Goal: Task Accomplishment & Management: Manage account settings

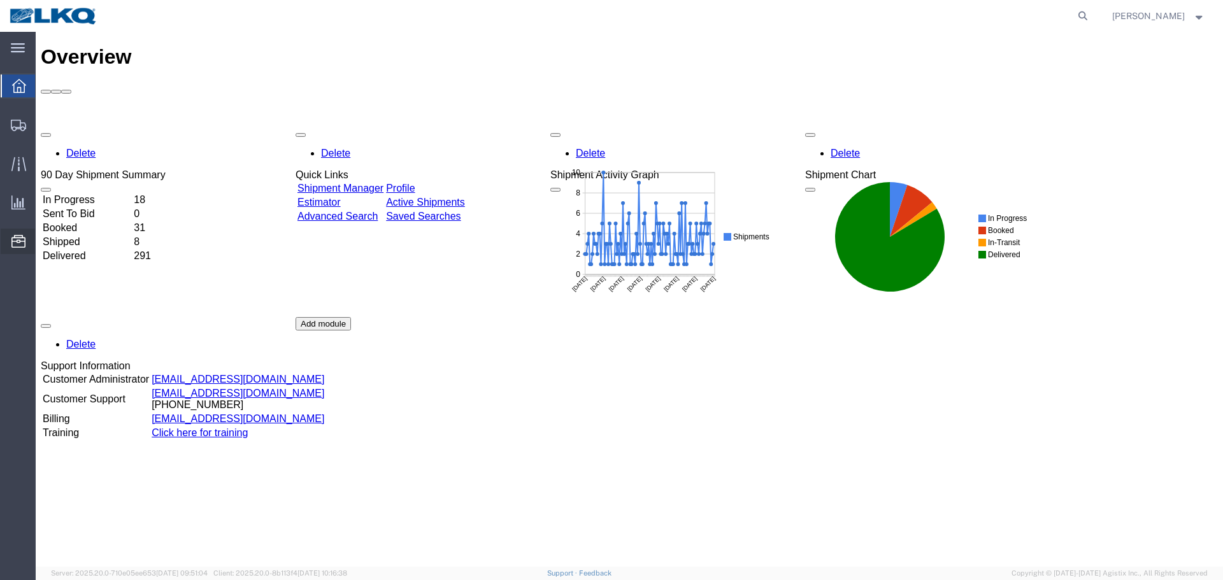
click at [0, 0] on span "Location Appointment" at bounding box center [0, 0] width 0 height 0
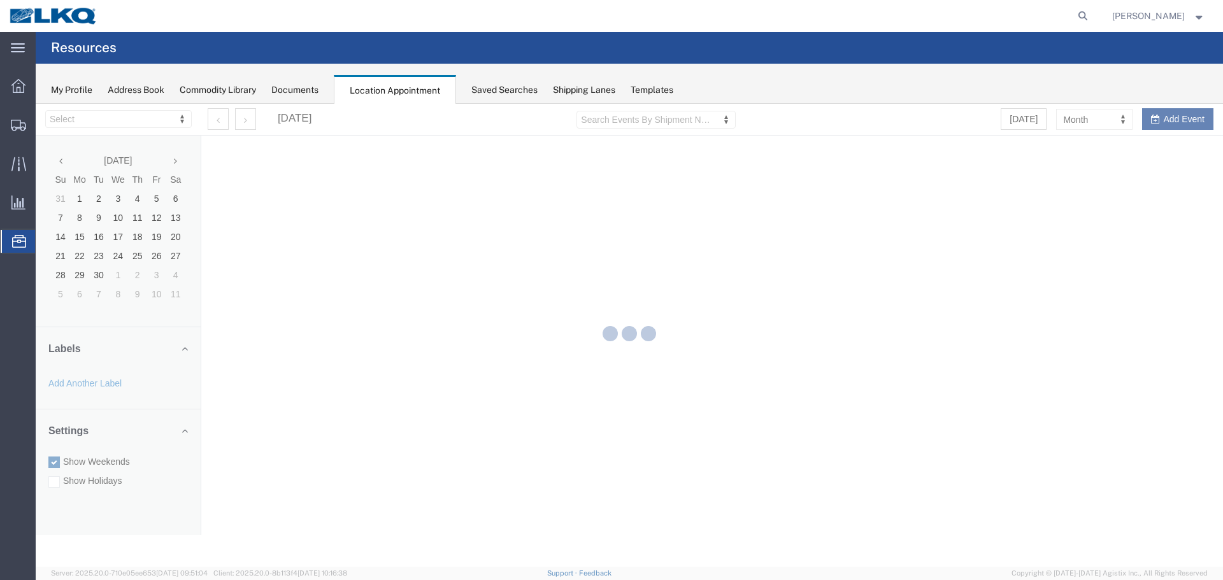
select select "28018"
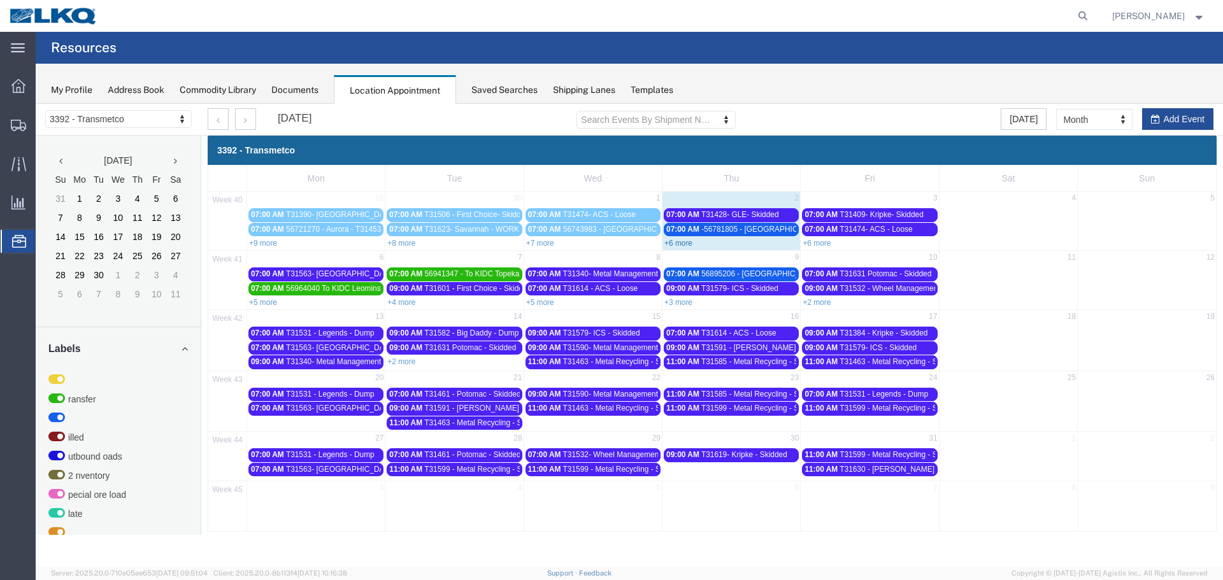
click at [683, 242] on link "+6 more" at bounding box center [678, 243] width 28 height 9
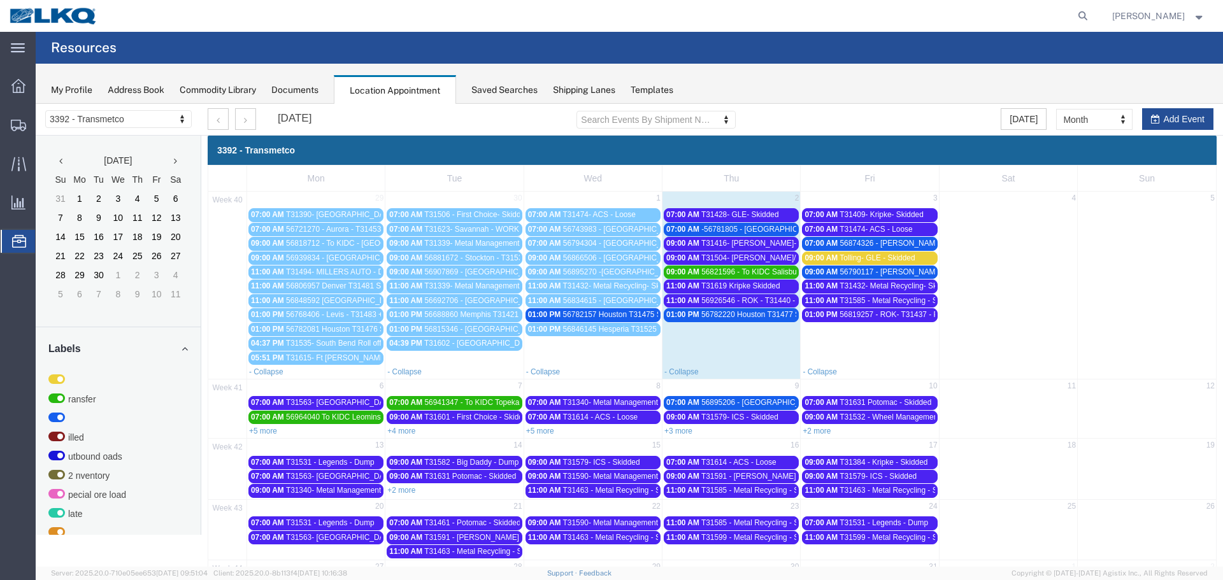
click at [755, 246] on span "T31416- [PERSON_NAME]- Skidded" at bounding box center [763, 243] width 125 height 9
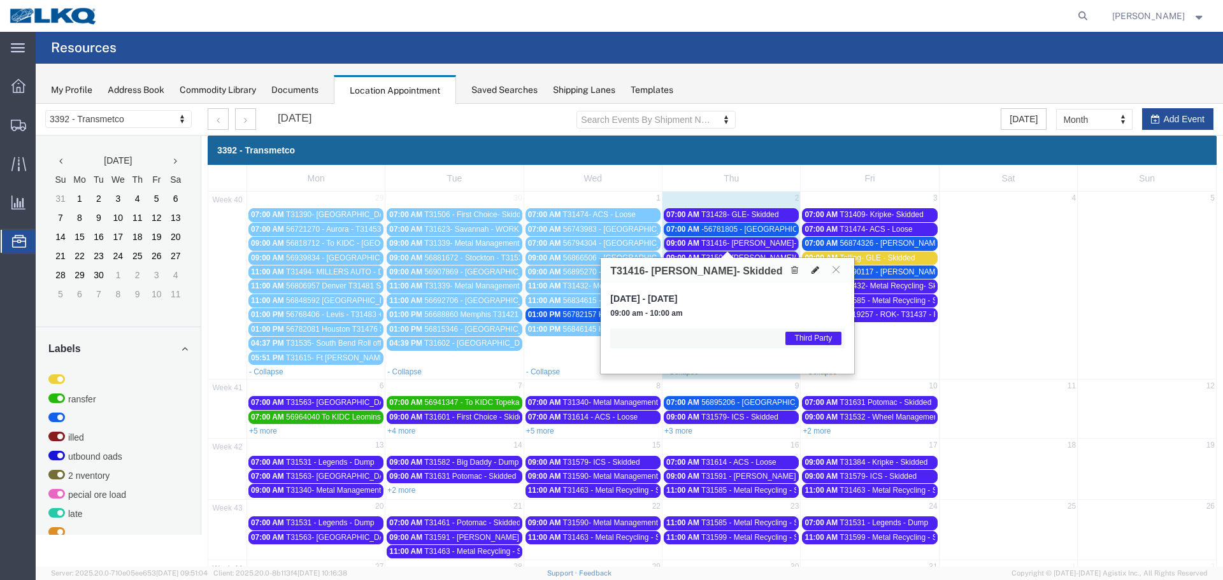
click at [813, 271] on icon at bounding box center [815, 270] width 8 height 9
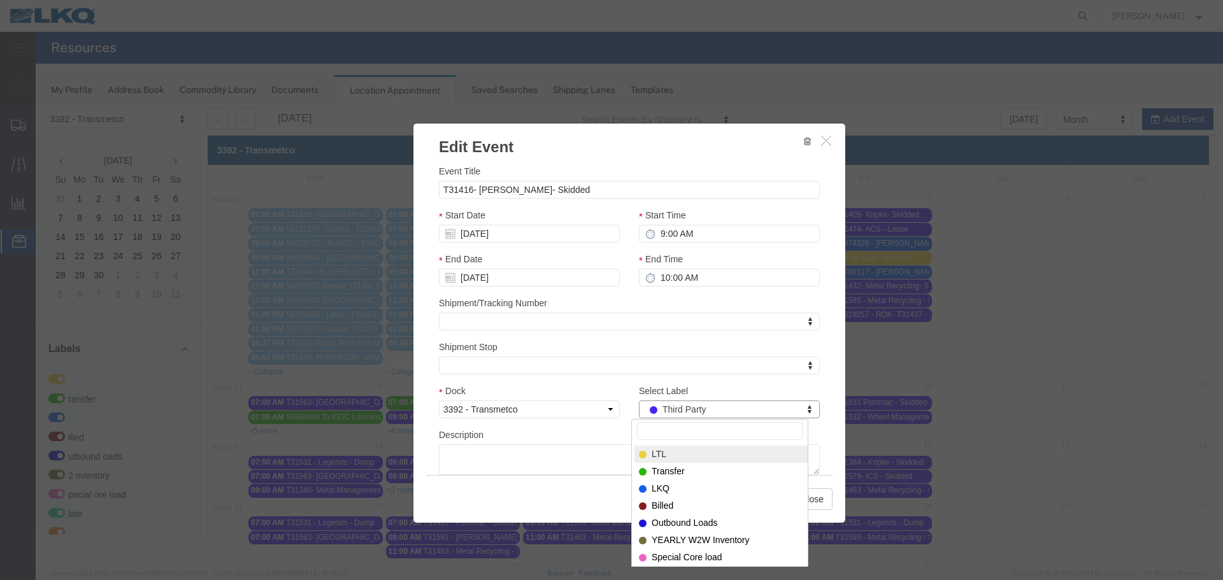
click at [700, 429] on input "Select Label" at bounding box center [720, 431] width 166 height 18
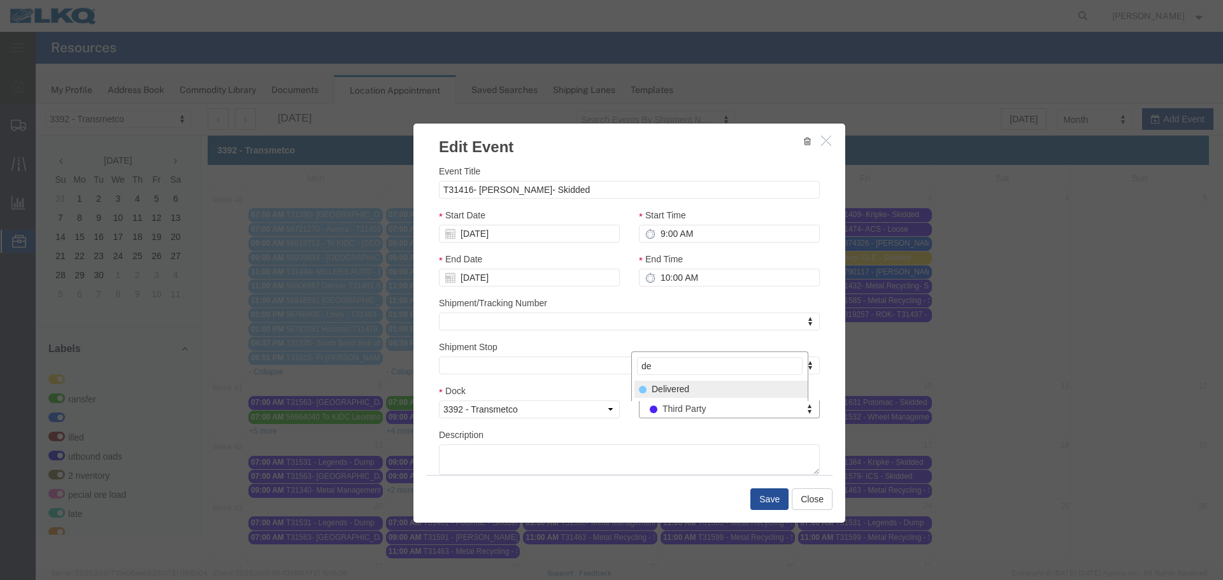
type input "de"
drag, startPoint x: 712, startPoint y: 394, endPoint x: 715, endPoint y: 403, distance: 9.5
select select "40"
click at [755, 495] on button "Save" at bounding box center [769, 499] width 38 height 22
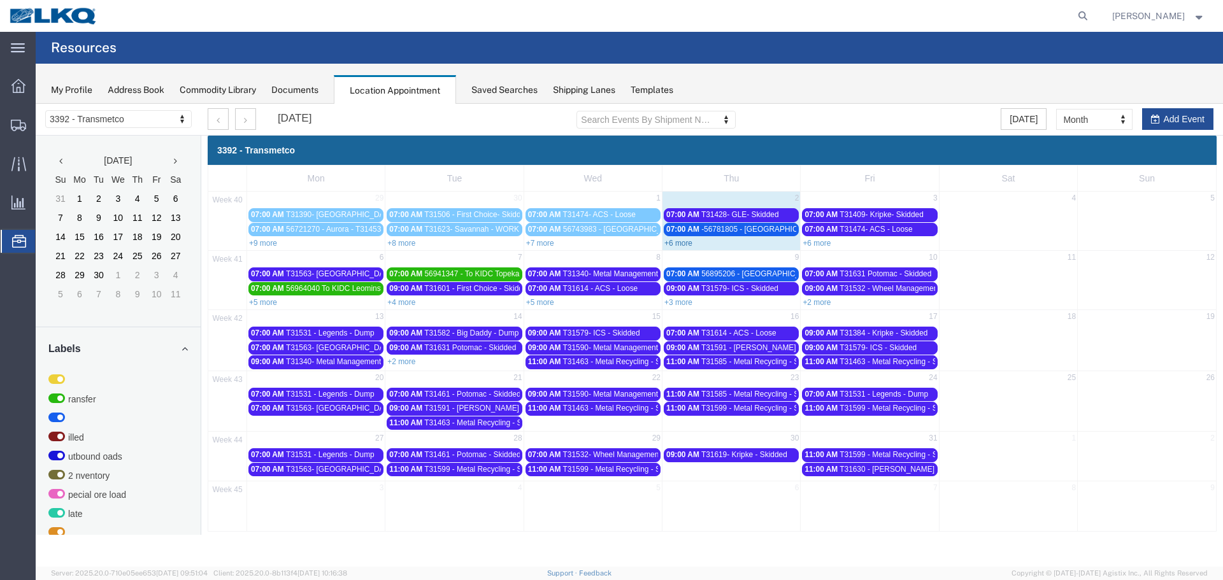
click at [683, 245] on link "+6 more" at bounding box center [678, 243] width 28 height 9
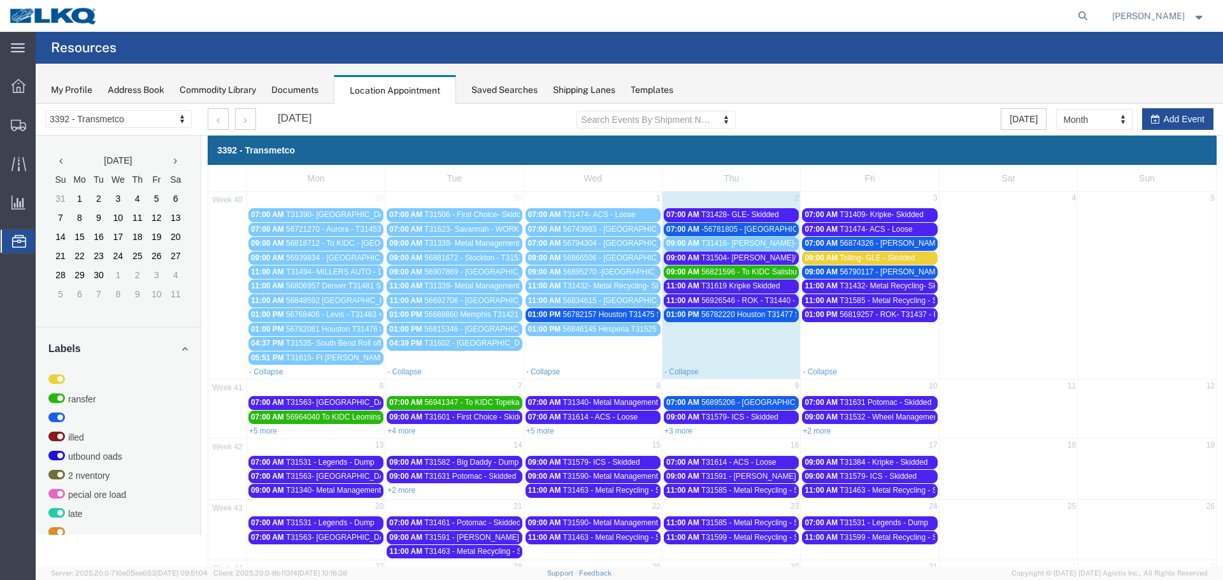
click at [722, 215] on span "T31428- GLE- Skidded" at bounding box center [740, 214] width 78 height 9
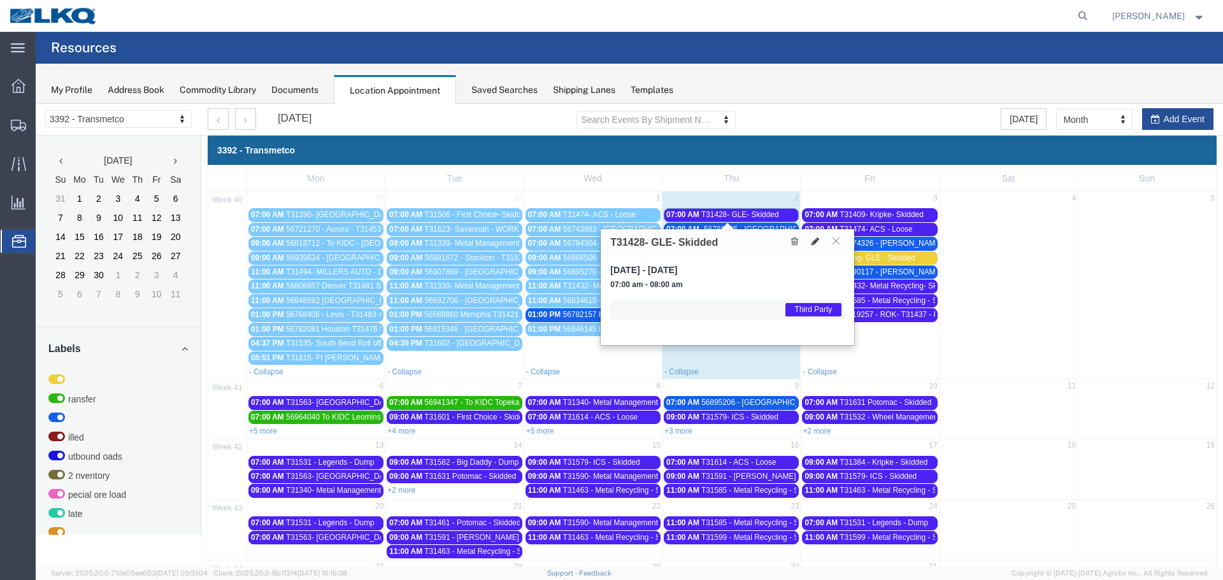
click at [817, 243] on icon at bounding box center [815, 241] width 8 height 9
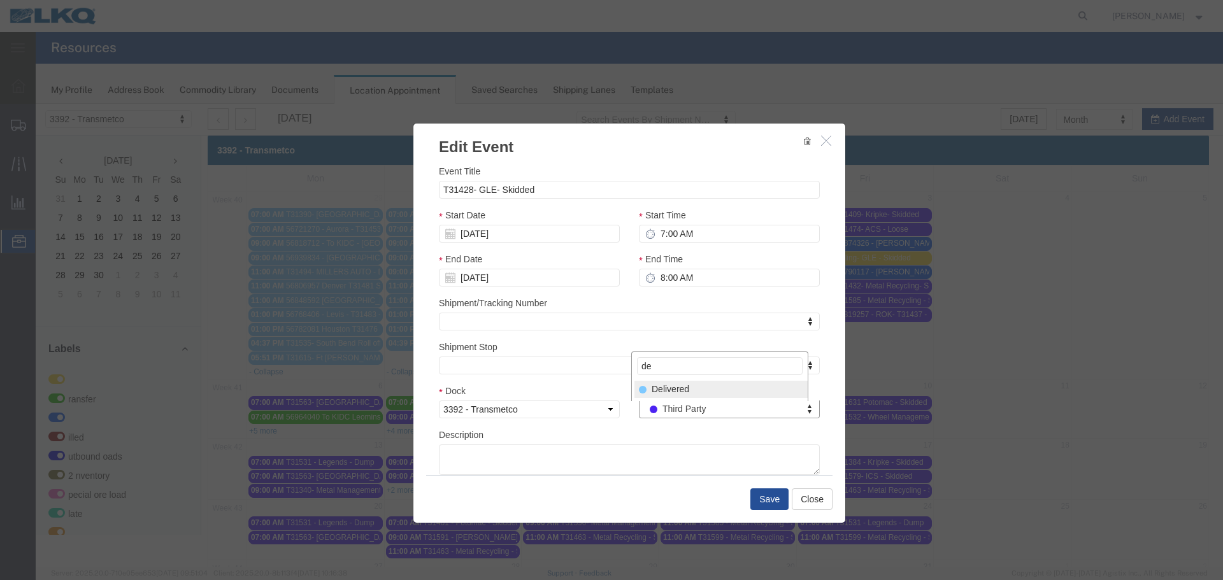
type input "de"
drag, startPoint x: 690, startPoint y: 387, endPoint x: 704, endPoint y: 408, distance: 25.8
select select "40"
click at [766, 499] on button "Save" at bounding box center [769, 499] width 38 height 22
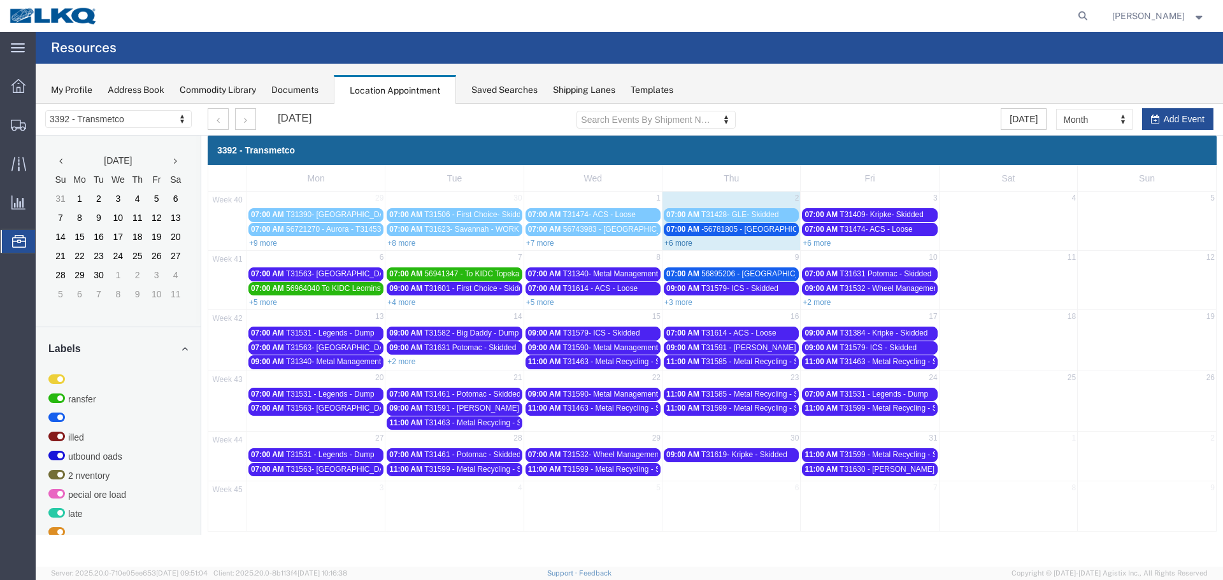
click at [683, 244] on link "+6 more" at bounding box center [678, 243] width 28 height 9
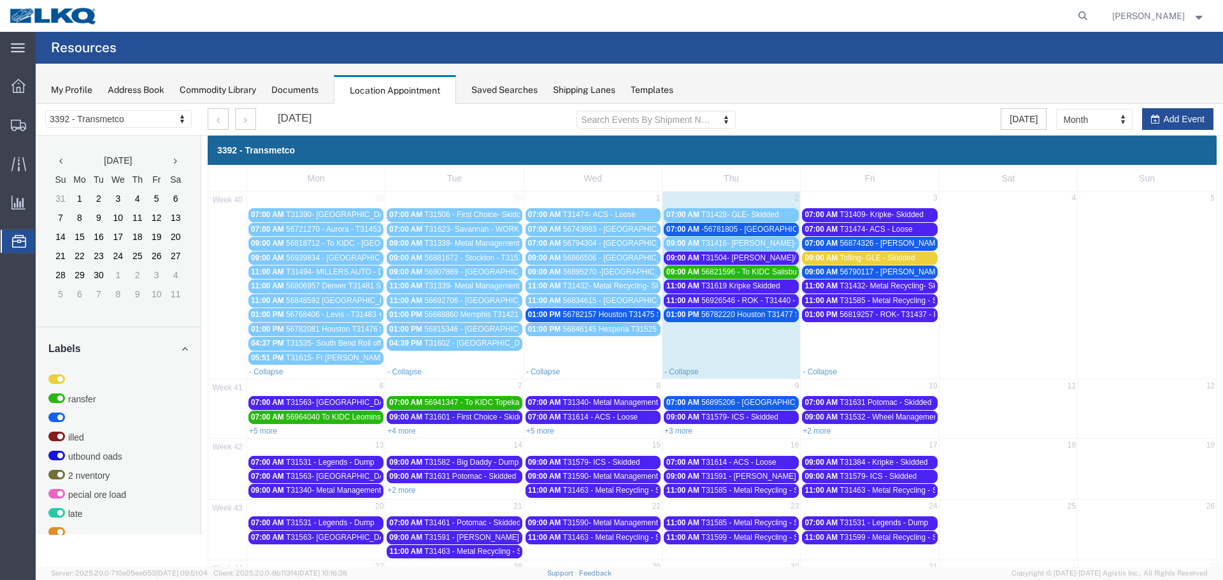
click at [753, 286] on span "T31619 Kripke Skidded" at bounding box center [740, 286] width 79 height 9
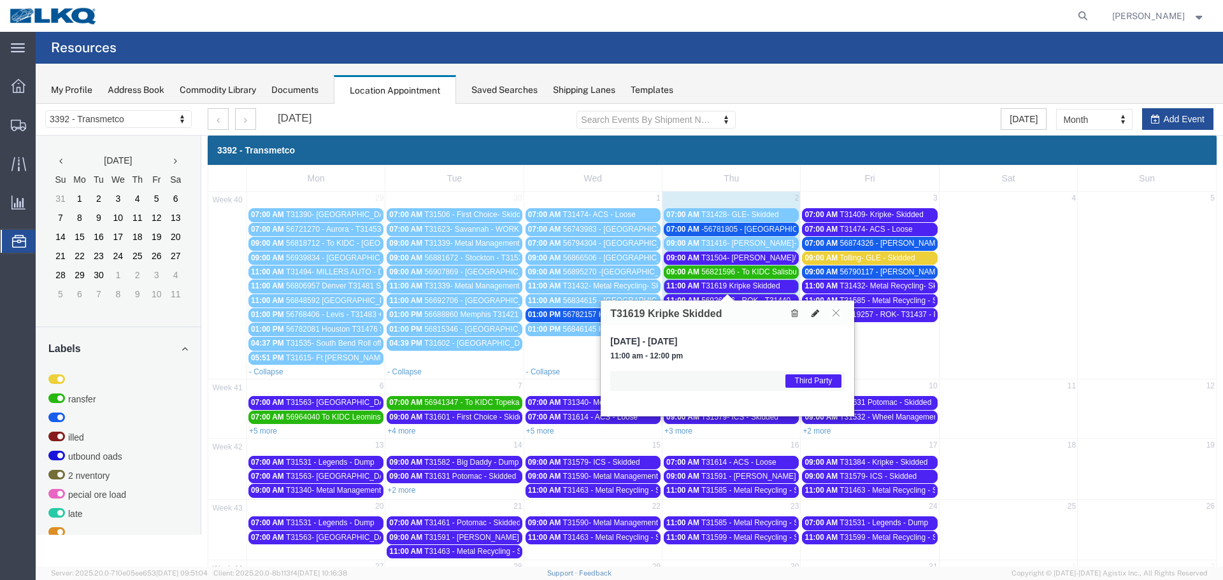
click at [818, 314] on icon at bounding box center [815, 313] width 8 height 9
select select "1"
select select "23"
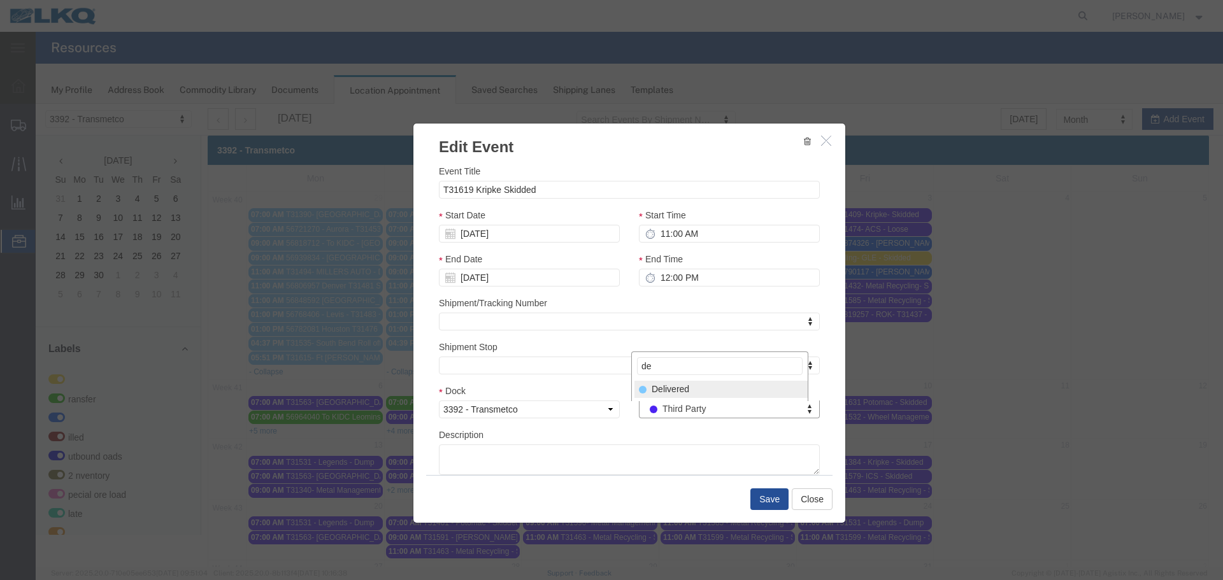
type input "de"
select select "40"
click at [760, 500] on button "Save" at bounding box center [769, 499] width 38 height 22
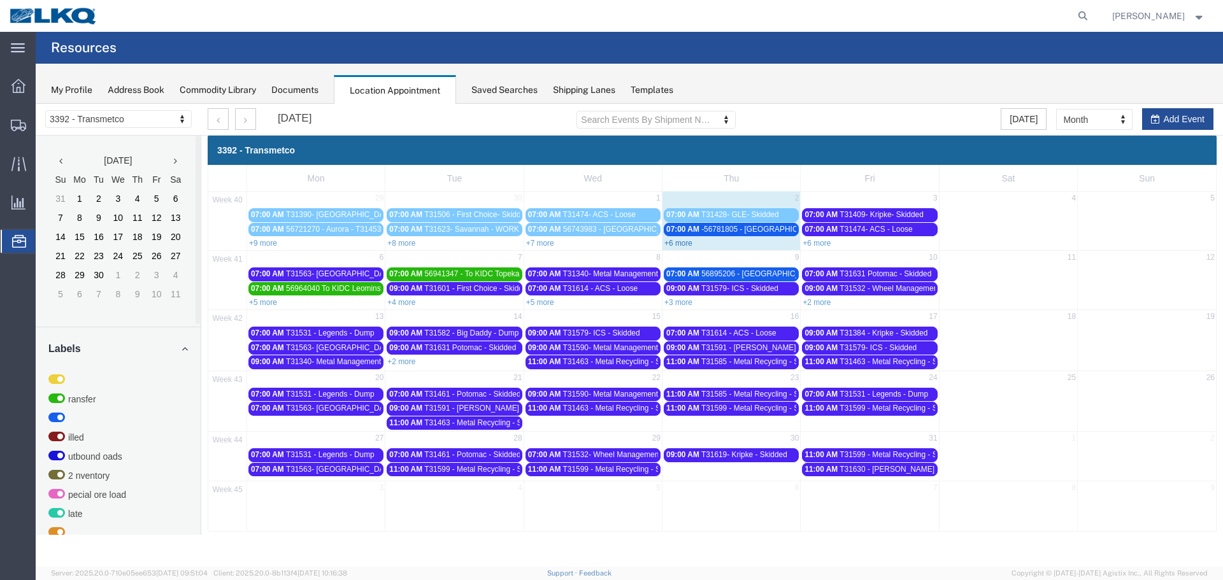
click at [682, 245] on link "+6 more" at bounding box center [678, 243] width 28 height 9
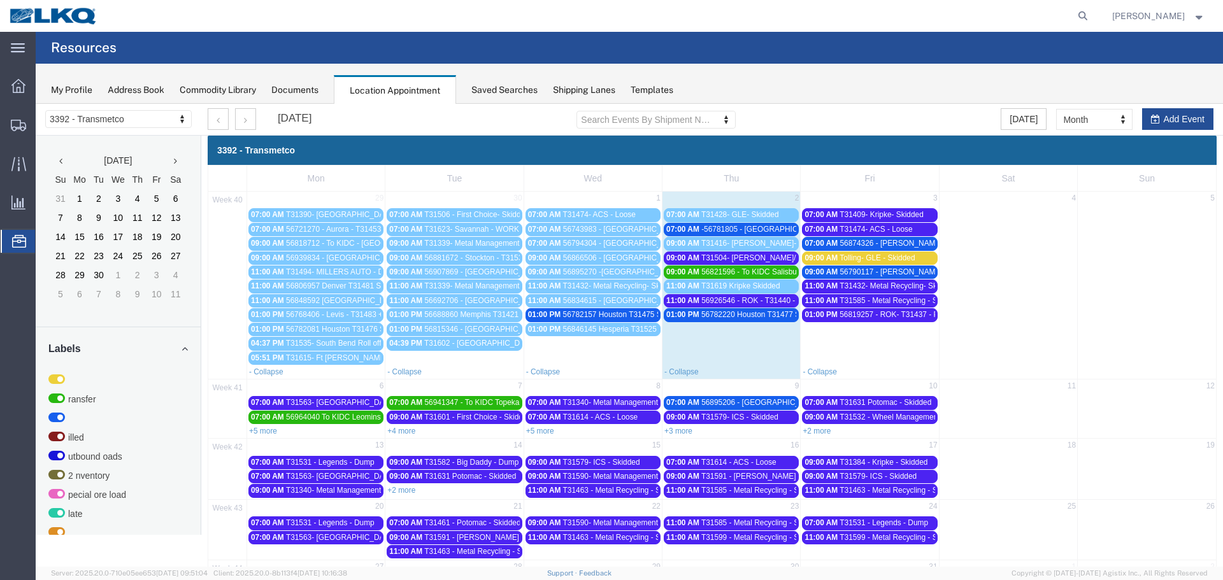
click at [759, 229] on span "-56781805 - [GEOGRAPHIC_DATA] - T34190 - Palletized" at bounding box center [798, 229] width 194 height 9
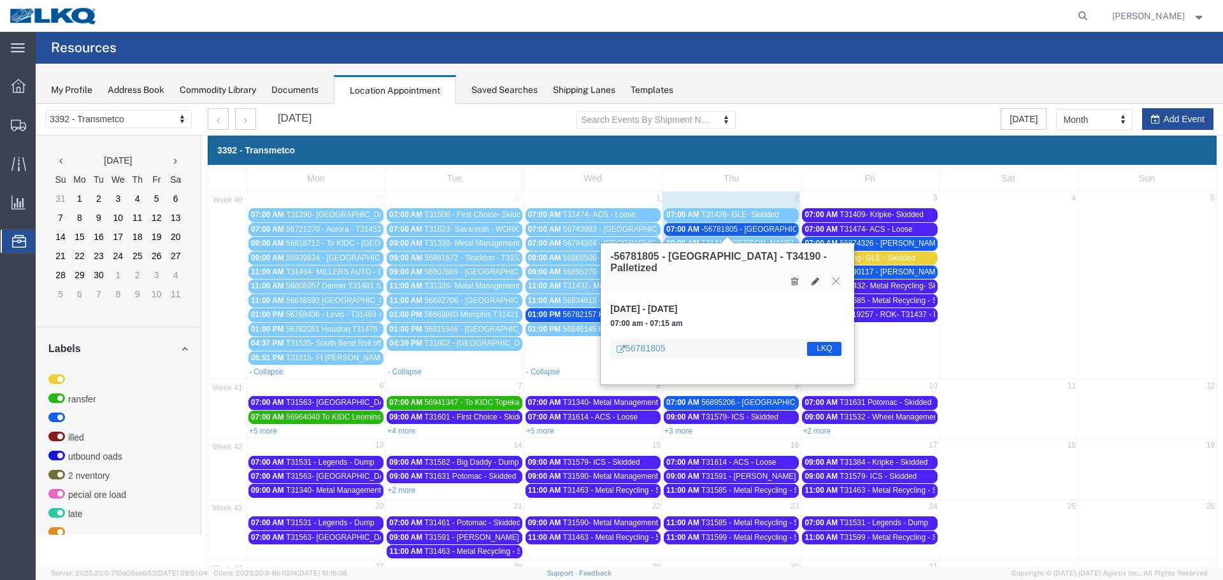
click at [834, 277] on icon at bounding box center [835, 281] width 7 height 8
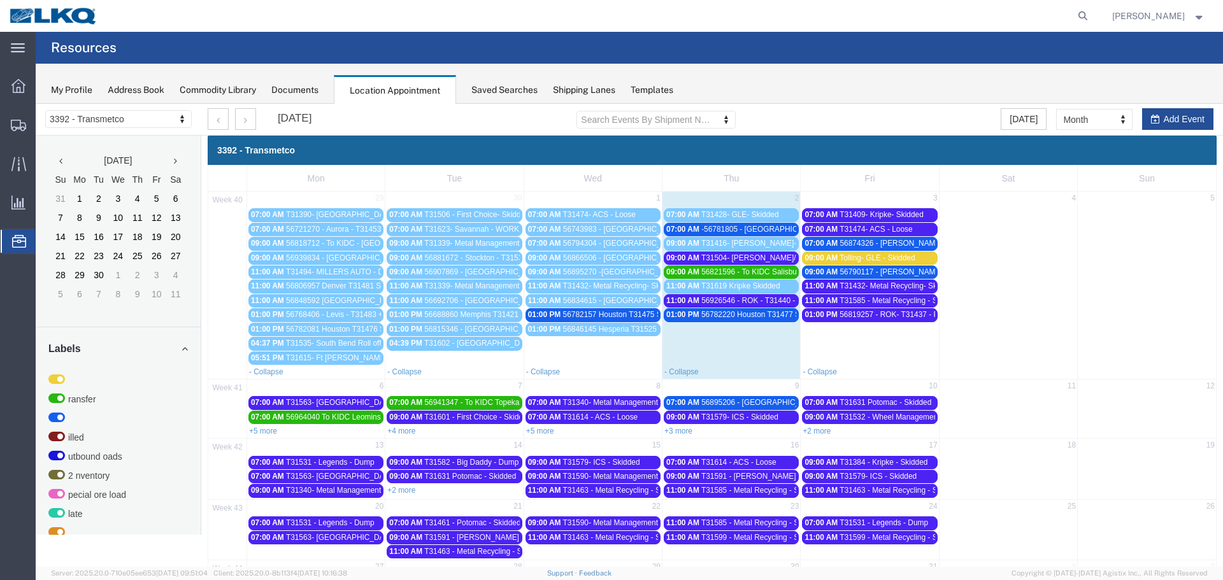
click at [759, 275] on span "56821596 - To KIDC Salisbury - T31529 - Palletized" at bounding box center [788, 271] width 174 height 9
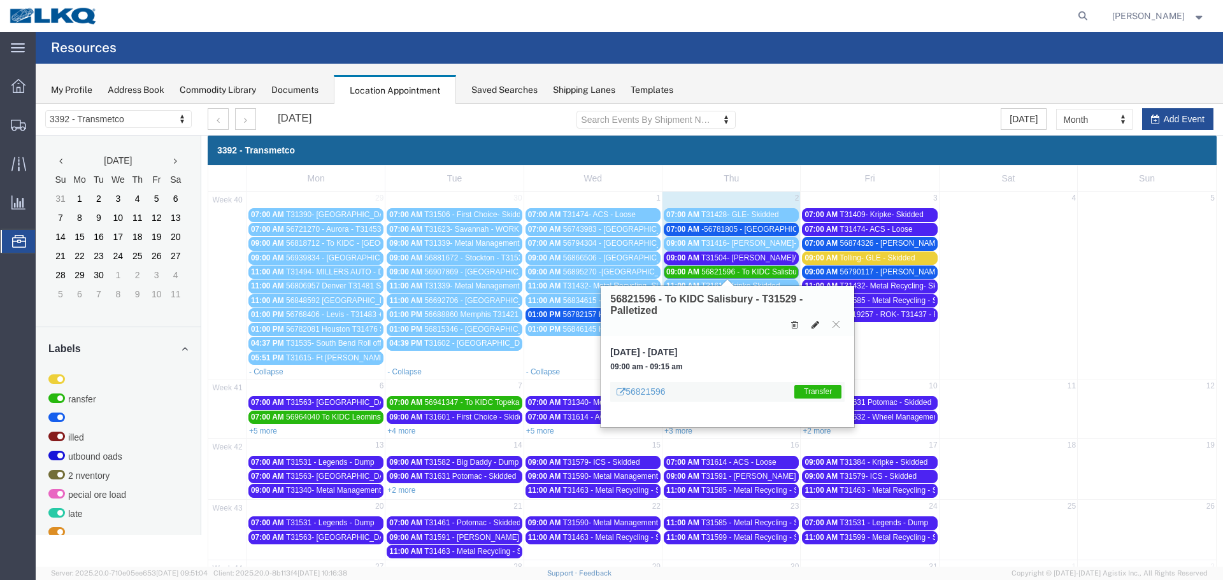
click at [813, 325] on icon at bounding box center [815, 324] width 8 height 9
select select "1"
select select "21"
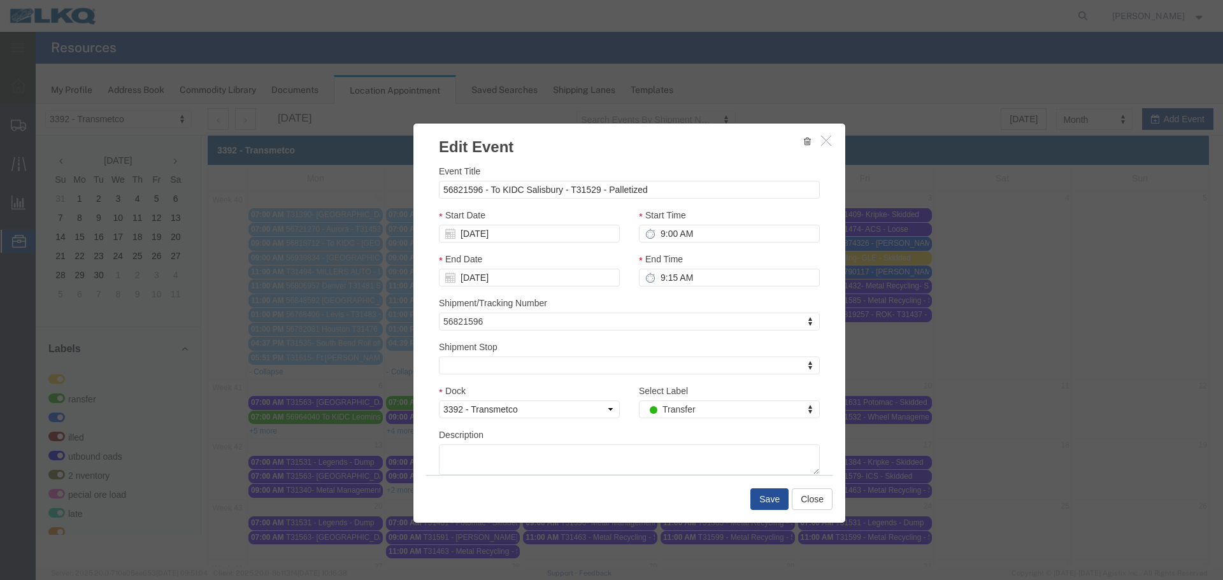
select select
drag, startPoint x: 724, startPoint y: 515, endPoint x: 688, endPoint y: 411, distance: 109.8
type input "de"
select select "40"
click at [763, 502] on button "Save" at bounding box center [769, 499] width 38 height 22
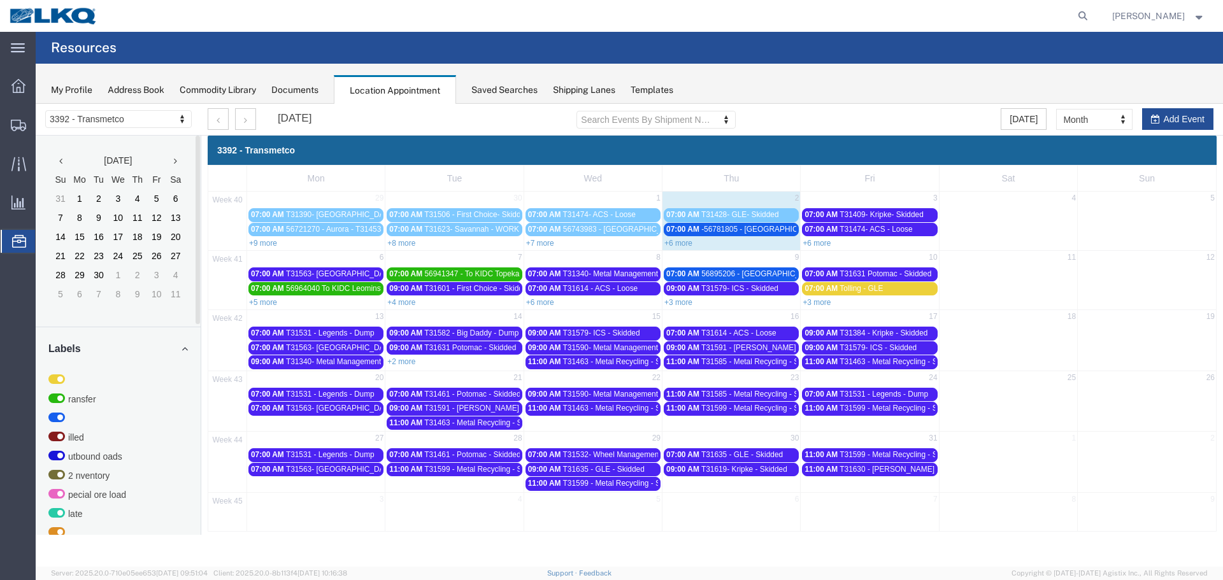
click at [674, 241] on link "+6 more" at bounding box center [678, 243] width 28 height 9
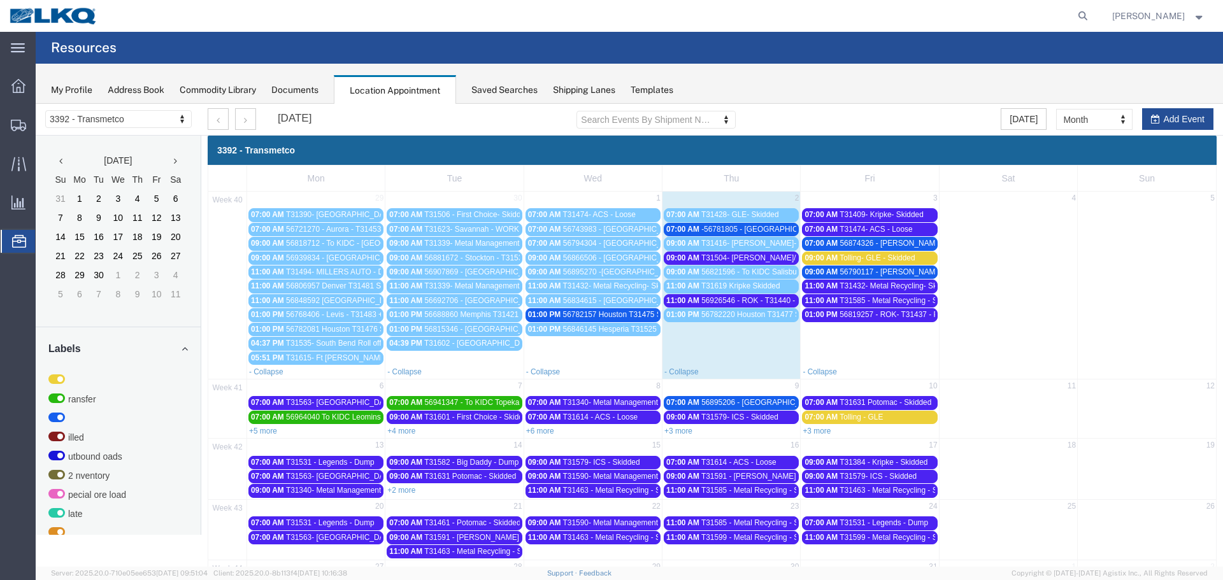
click at [748, 271] on span "56821596 - To KIDC Salisbury - T31529 - Palletized" at bounding box center [788, 271] width 174 height 9
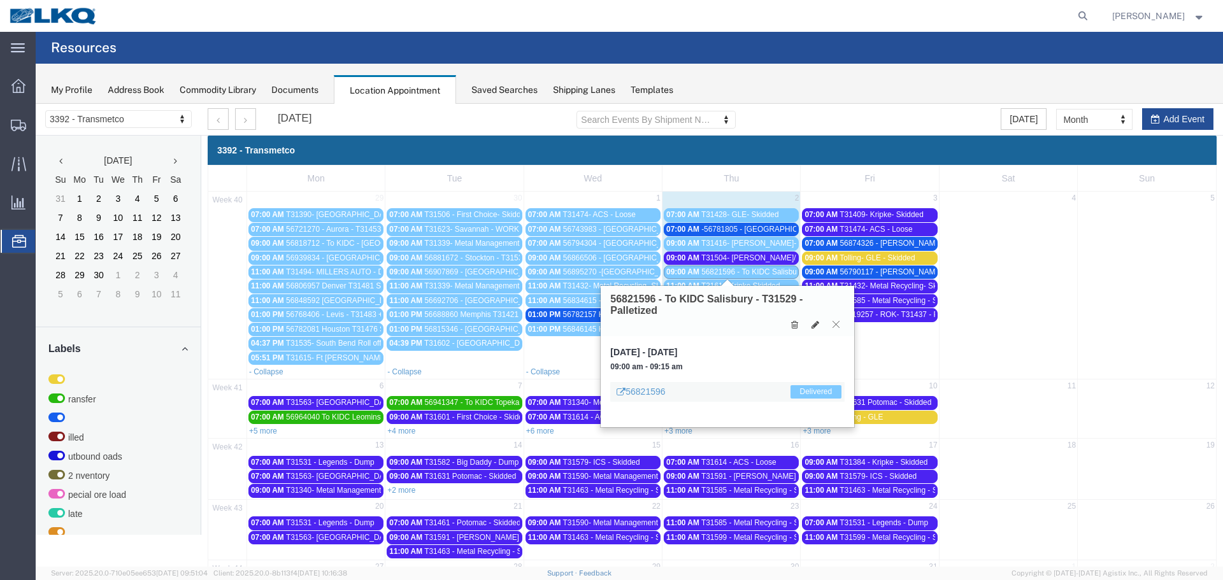
click at [834, 327] on icon at bounding box center [835, 324] width 7 height 8
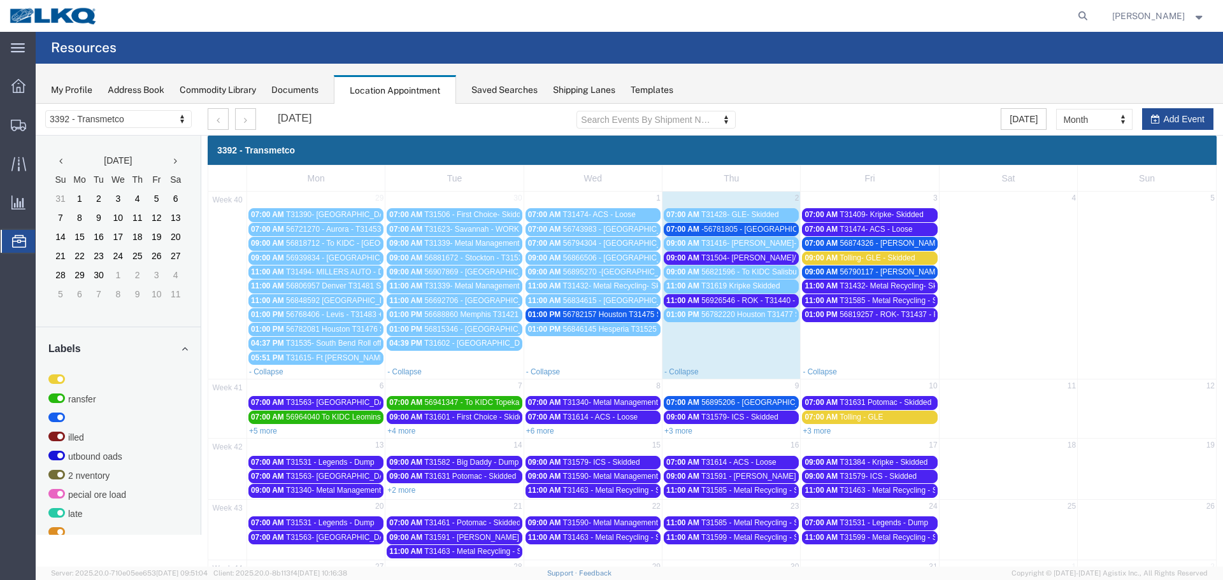
click at [885, 275] on span "56790117 - [PERSON_NAME] - T31502 - Palletized" at bounding box center [926, 271] width 175 height 9
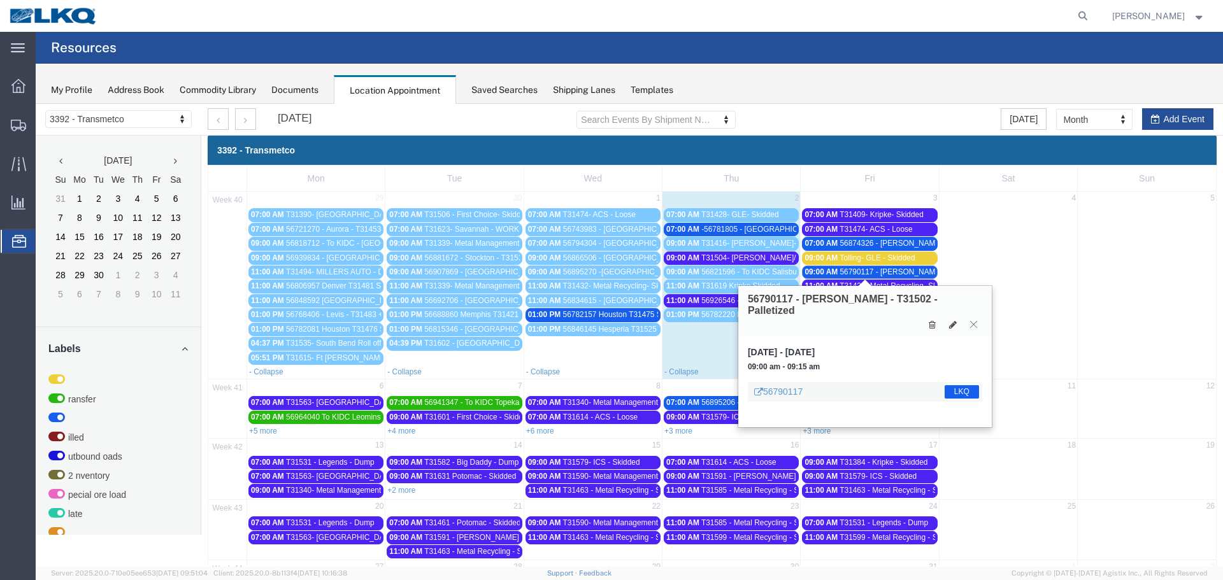
click at [974, 318] on button at bounding box center [973, 324] width 17 height 12
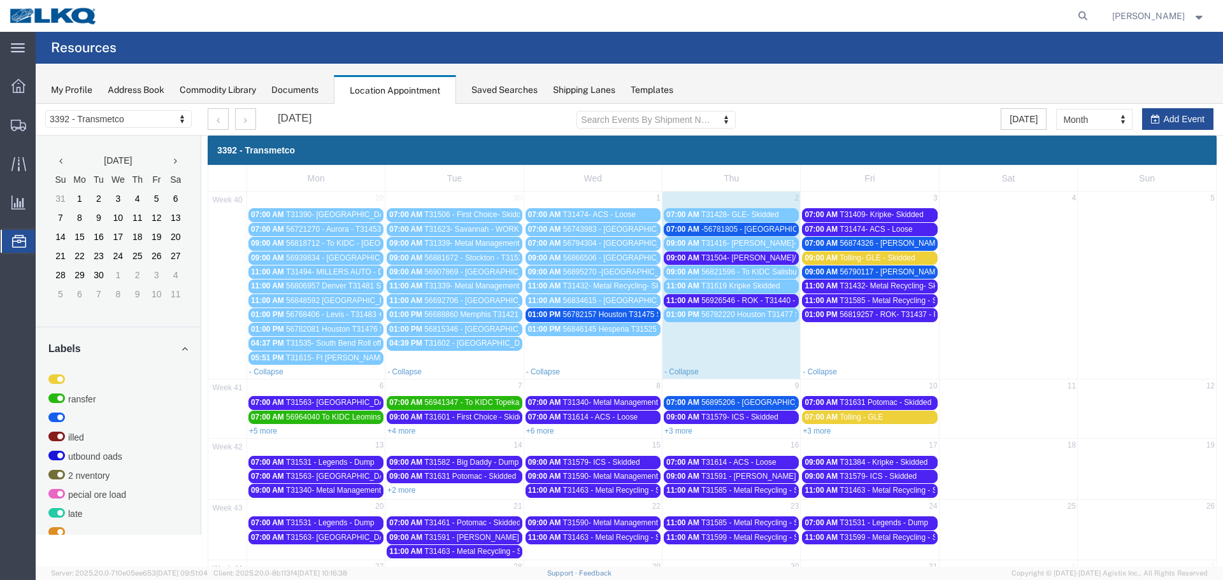
click at [906, 273] on span "56790117 - [PERSON_NAME] - T31502 - Palletized" at bounding box center [926, 271] width 175 height 9
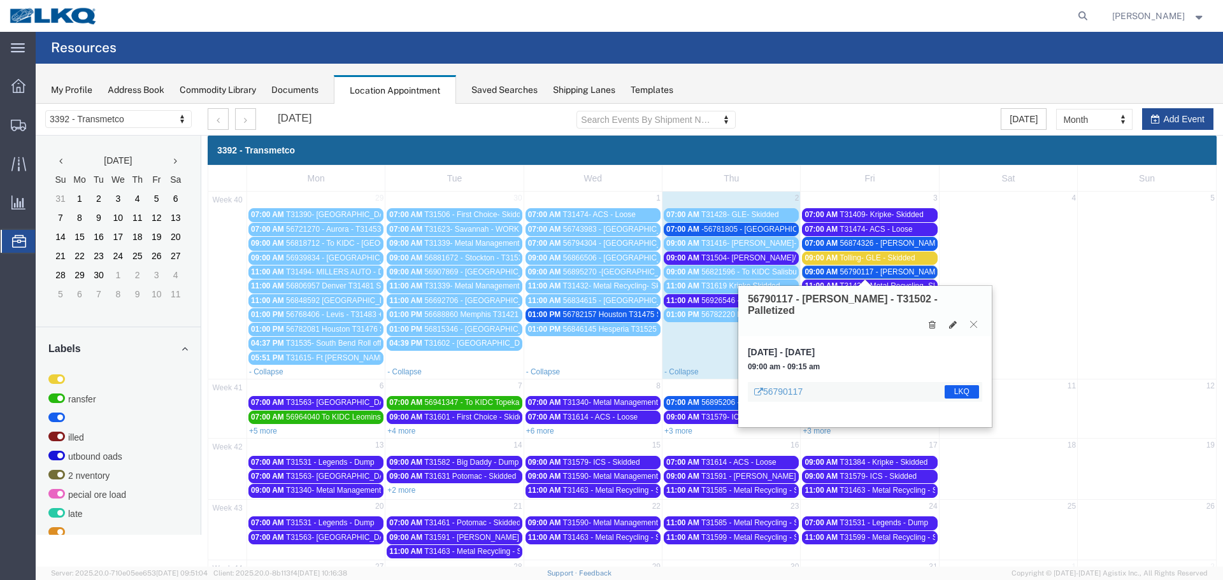
click at [973, 320] on icon at bounding box center [973, 324] width 7 height 8
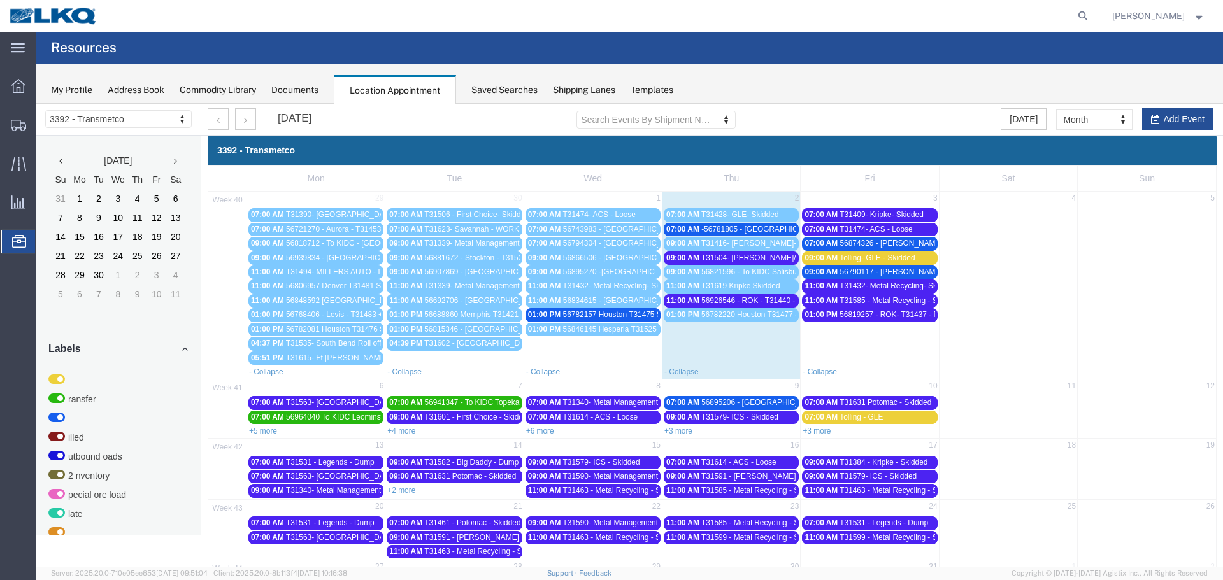
click at [913, 285] on span "T31432- Metal Recycling- Skidded" at bounding box center [897, 286] width 116 height 9
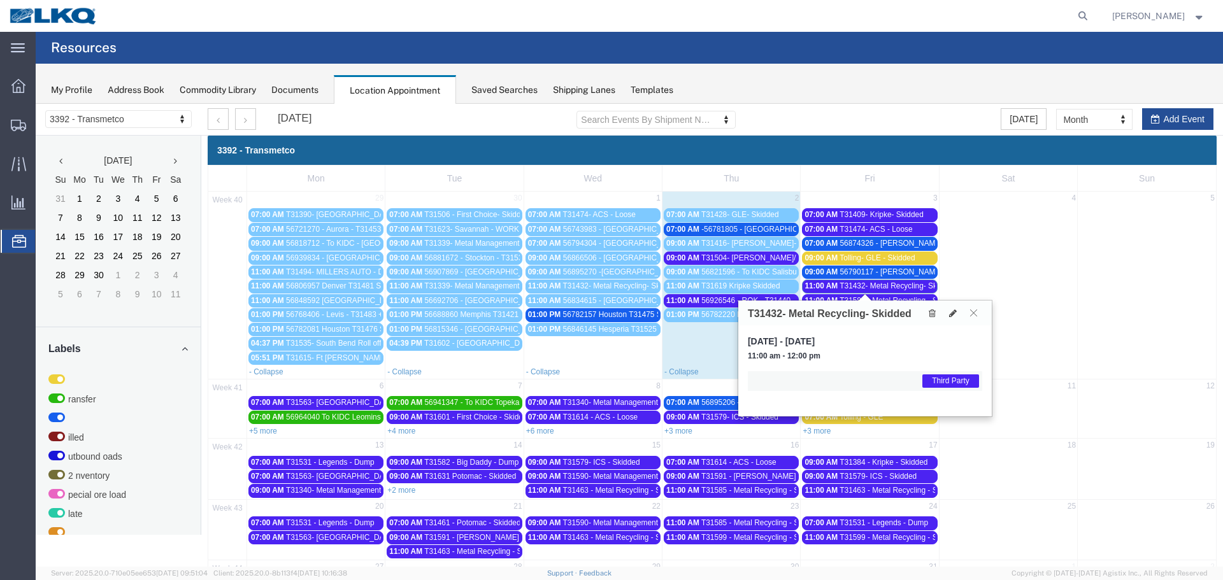
click at [973, 317] on button at bounding box center [973, 313] width 17 height 12
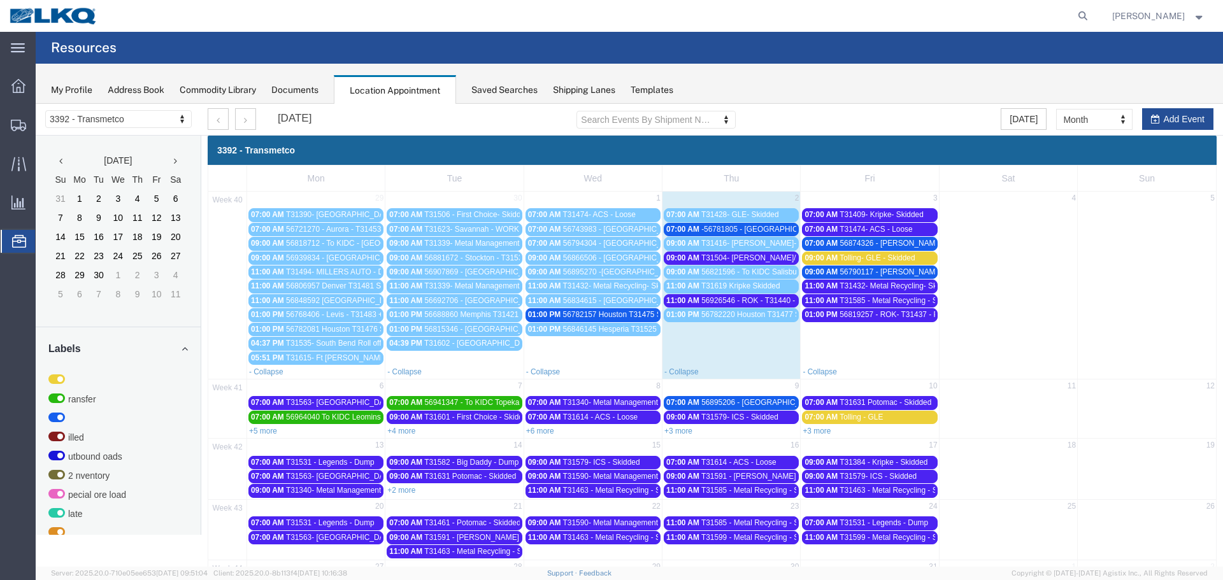
click at [920, 299] on span "T31585 - Metal Recycling - Skidded" at bounding box center [899, 300] width 120 height 9
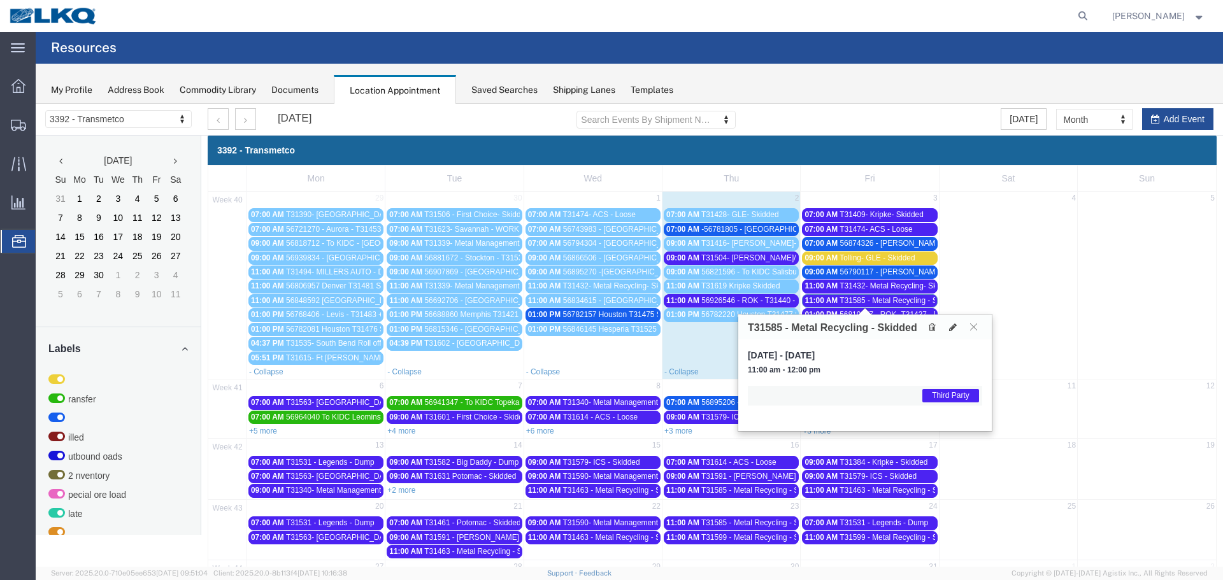
click at [978, 327] on button at bounding box center [973, 327] width 17 height 12
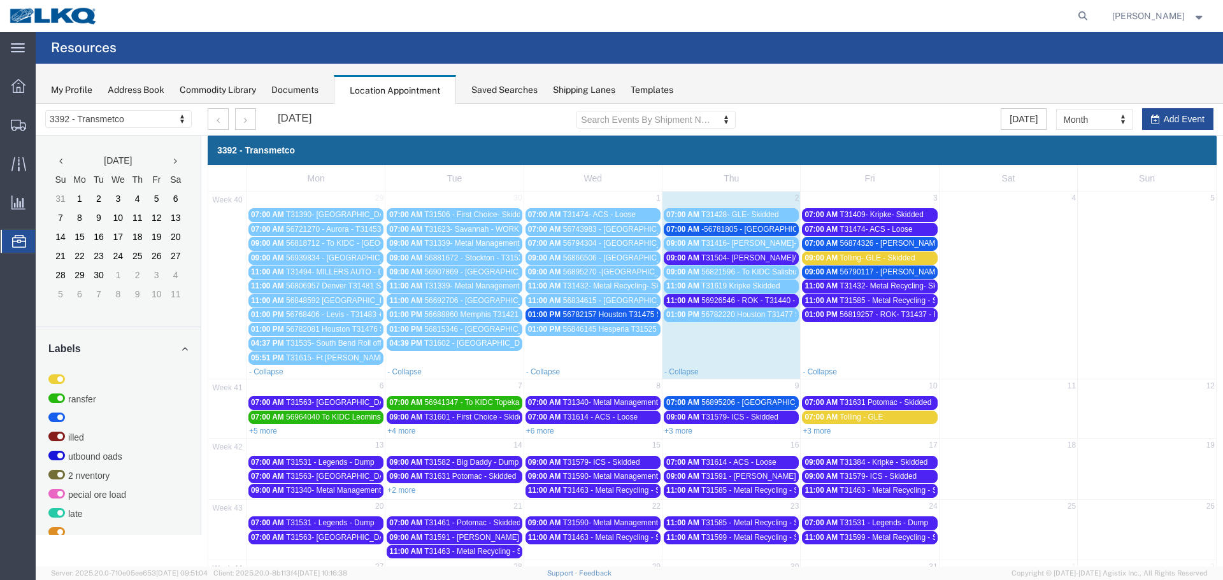
click at [909, 315] on span "56819257 - ROK- T31437 - Palletized" at bounding box center [902, 314] width 127 height 9
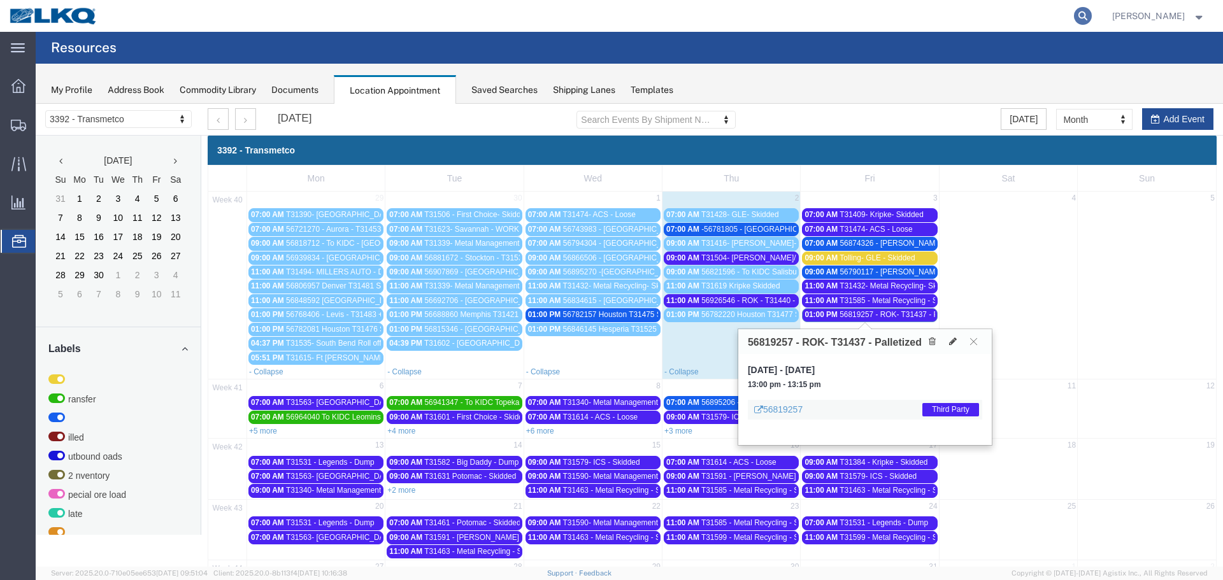
click at [1079, 15] on icon at bounding box center [1083, 16] width 18 height 18
type input "56819257"
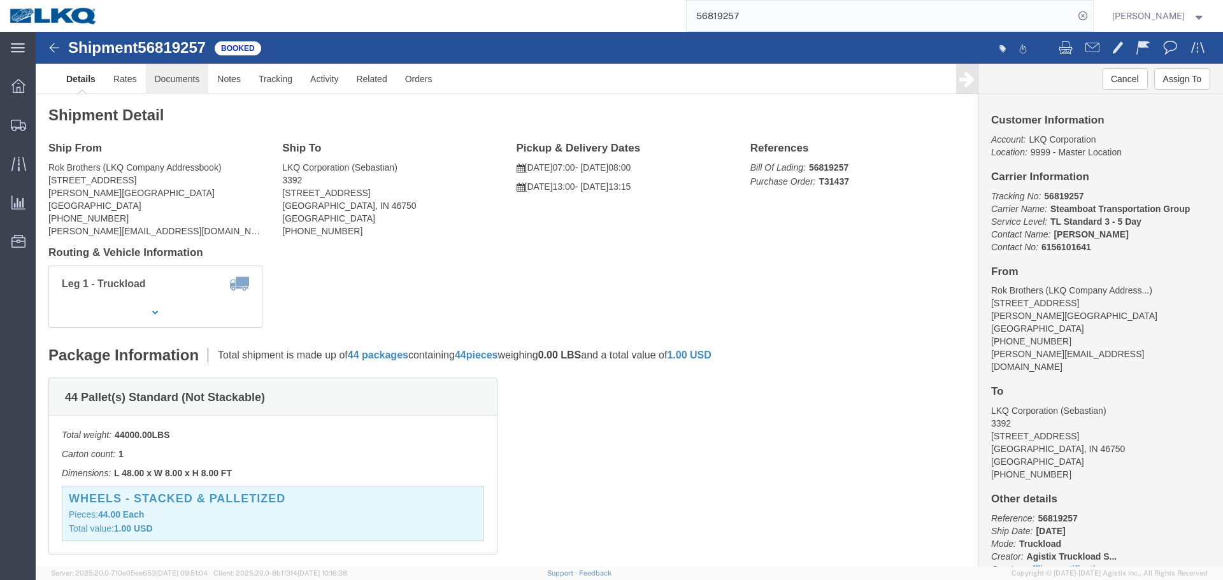
click link "Documents"
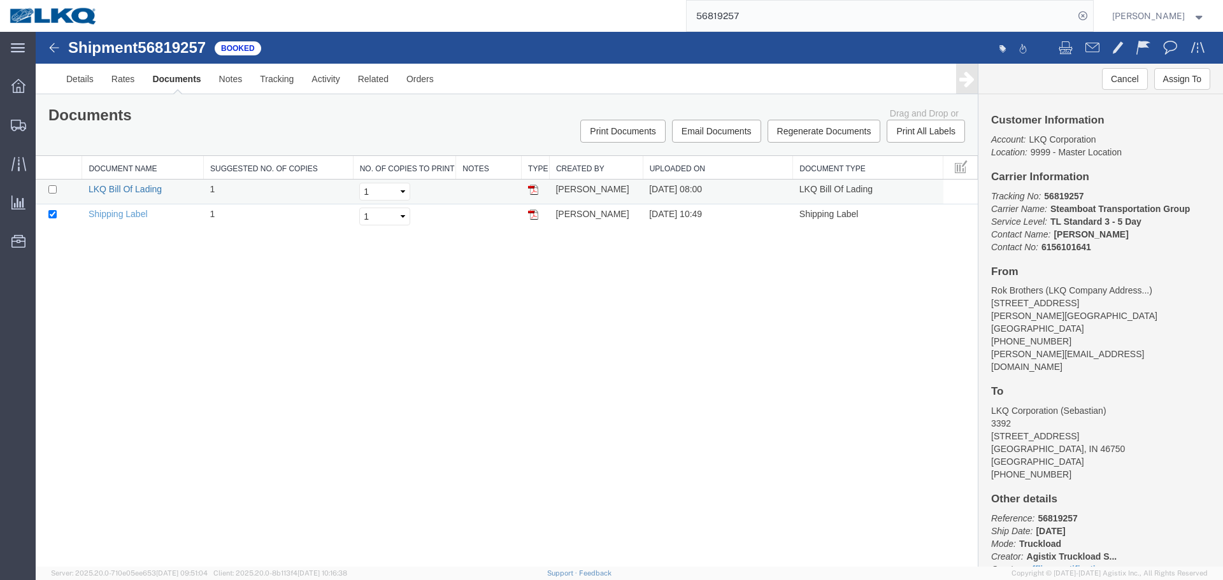
click at [143, 191] on link "LKQ Bill Of Lading" at bounding box center [125, 189] width 73 height 10
click at [0, 0] on span "Location Appointment" at bounding box center [0, 0] width 0 height 0
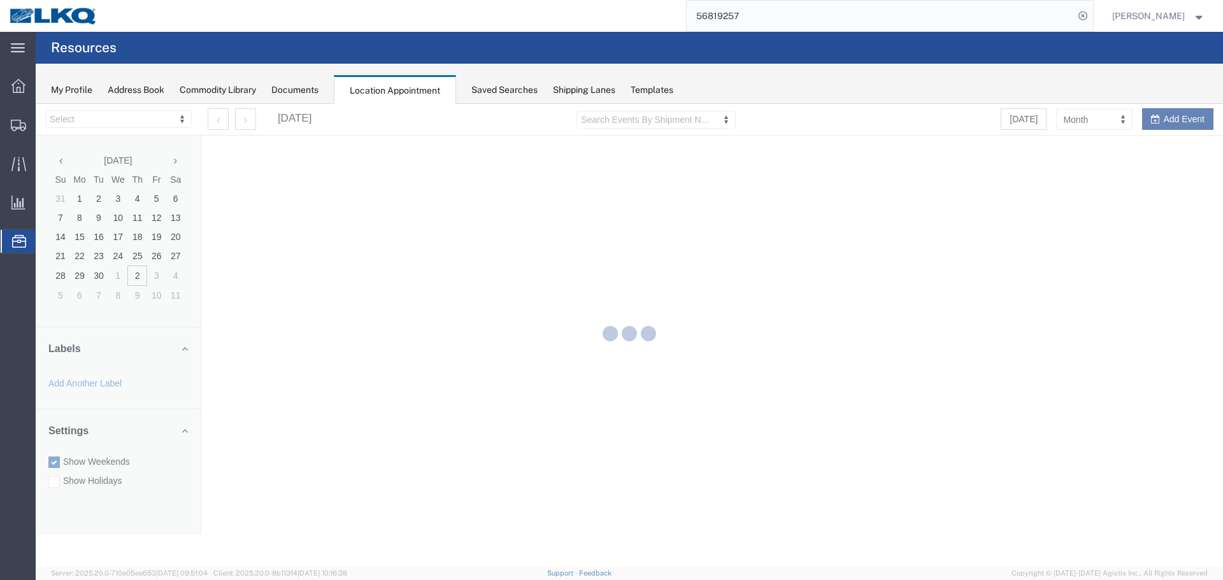
select select "28018"
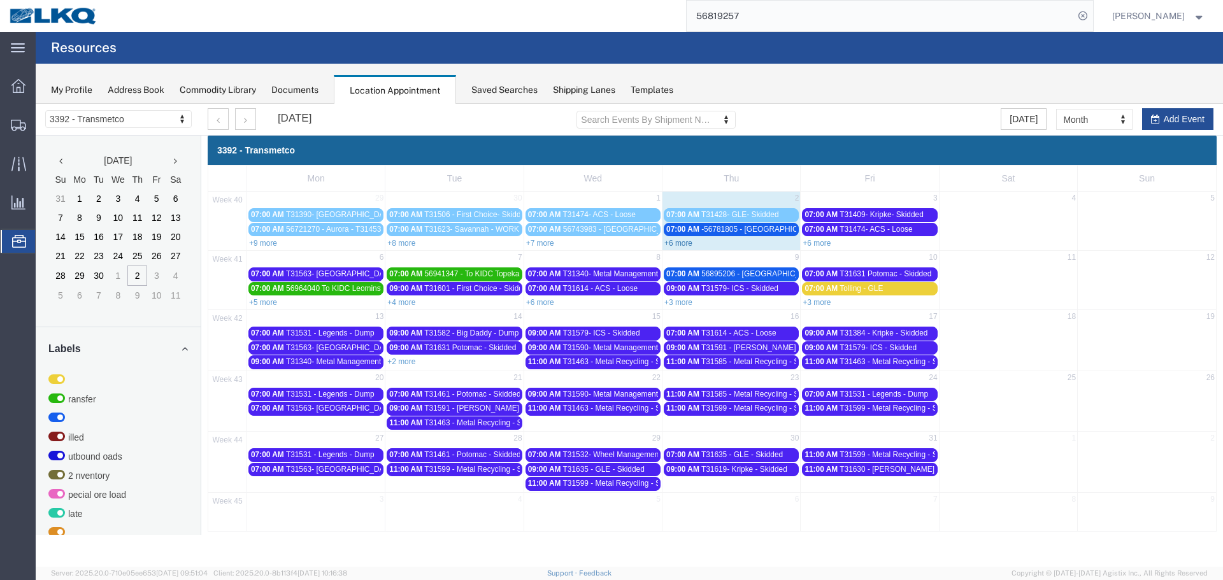
click at [678, 245] on link "+6 more" at bounding box center [678, 243] width 28 height 9
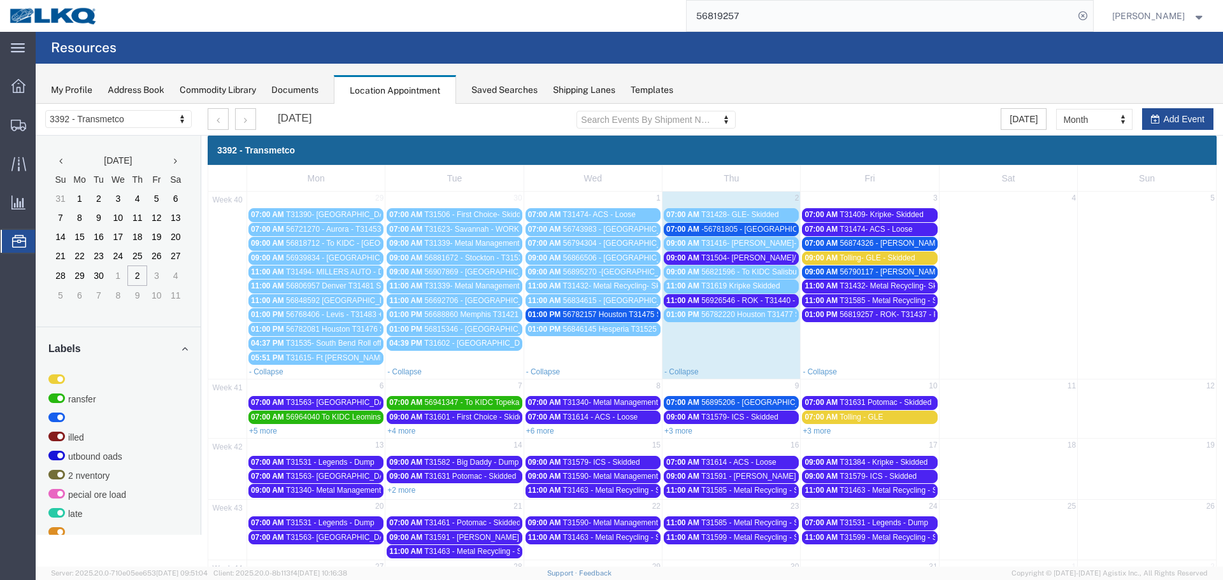
click at [734, 260] on span "T31504- [PERSON_NAME]/ [GEOGRAPHIC_DATA] Iron - Dump" at bounding box center [810, 257] width 218 height 9
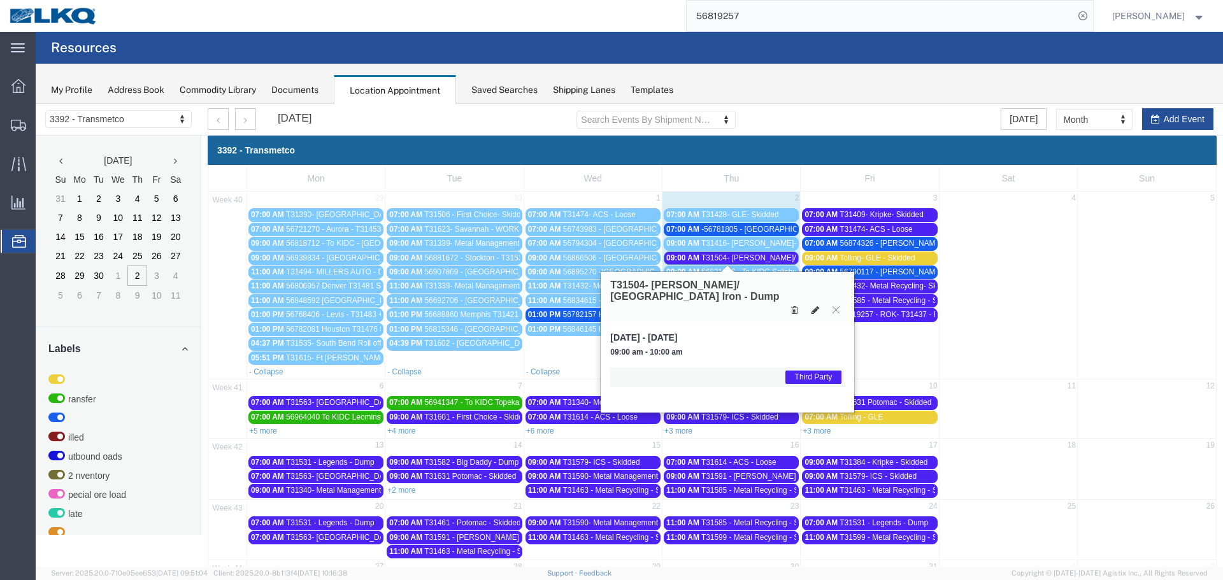
click at [811, 306] on icon at bounding box center [815, 310] width 8 height 9
select select "1"
select select "23"
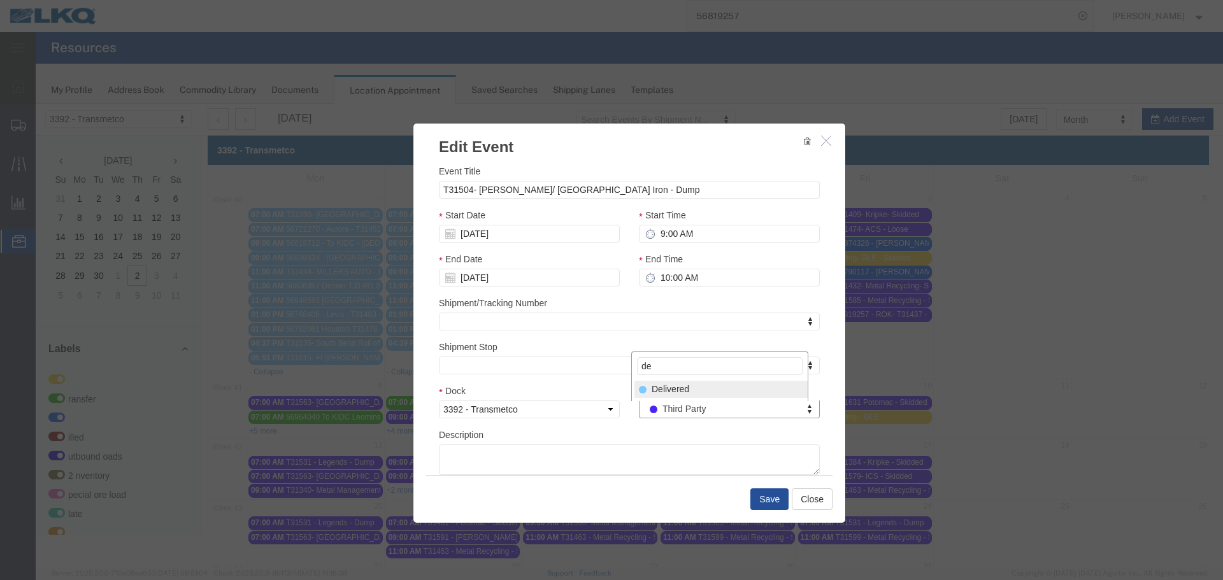
type input "de"
drag, startPoint x: 695, startPoint y: 392, endPoint x: 702, endPoint y: 397, distance: 8.7
select select "40"
click at [763, 494] on button "Save" at bounding box center [769, 499] width 38 height 22
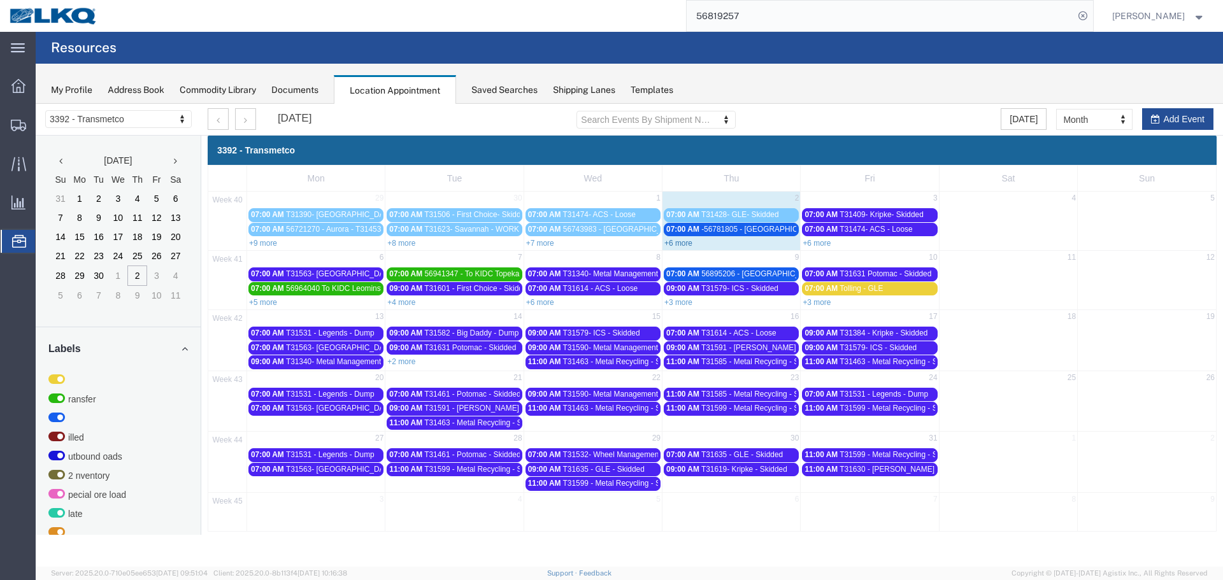
click at [686, 241] on link "+6 more" at bounding box center [678, 243] width 28 height 9
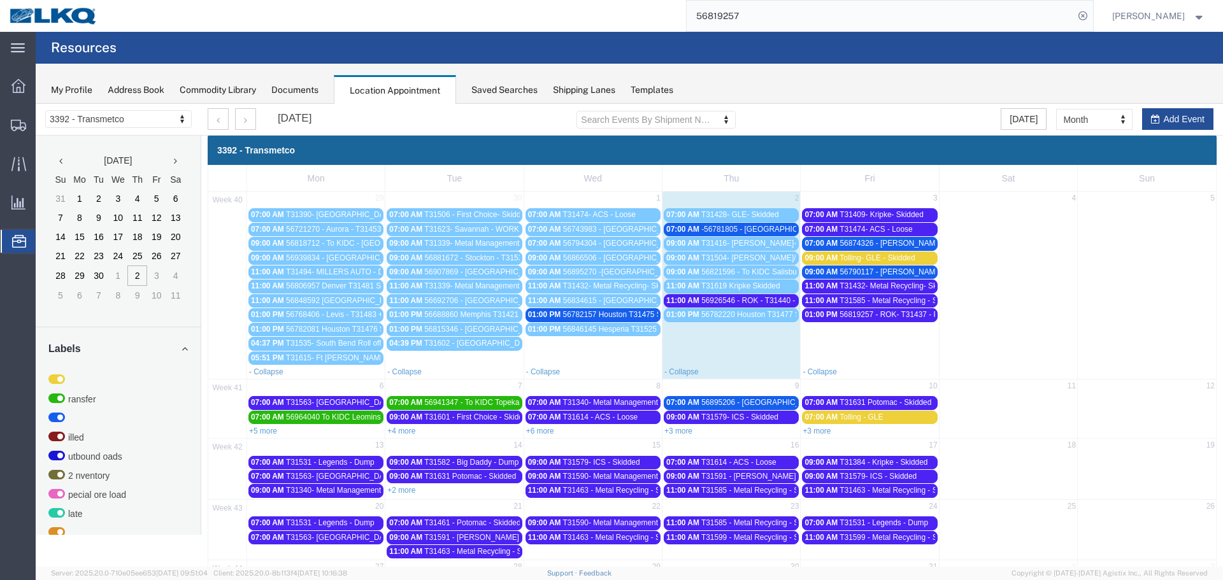
click at [773, 234] on div "07:00 AM -56781805 - Wilmington - T34190 - Palletized" at bounding box center [731, 230] width 130 height 10
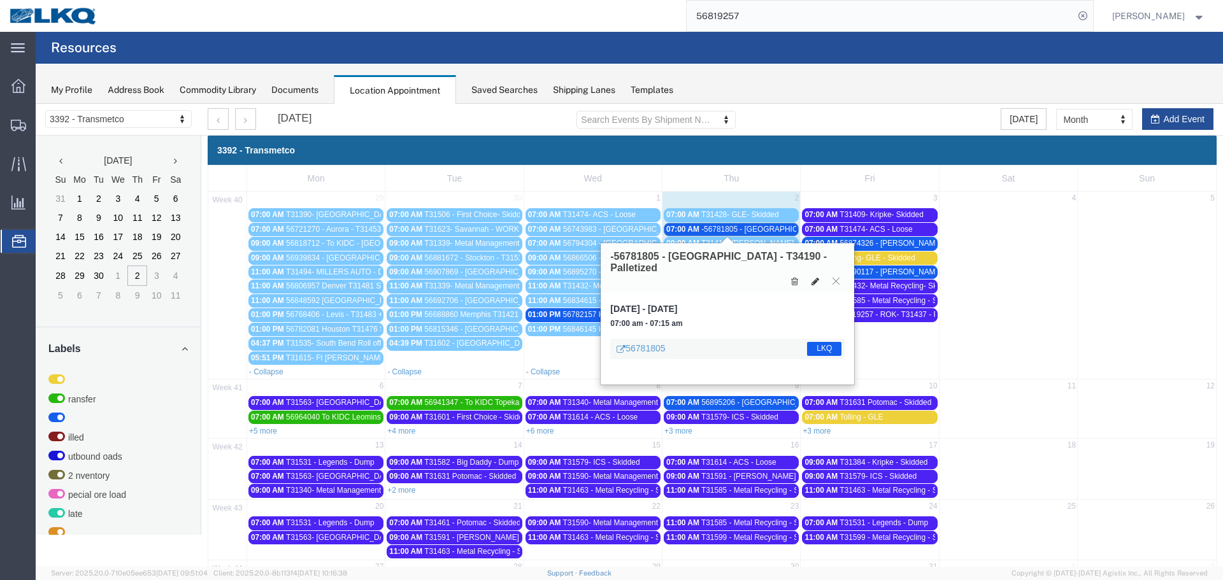
click at [814, 277] on icon at bounding box center [815, 281] width 8 height 9
select select "1"
select select "22"
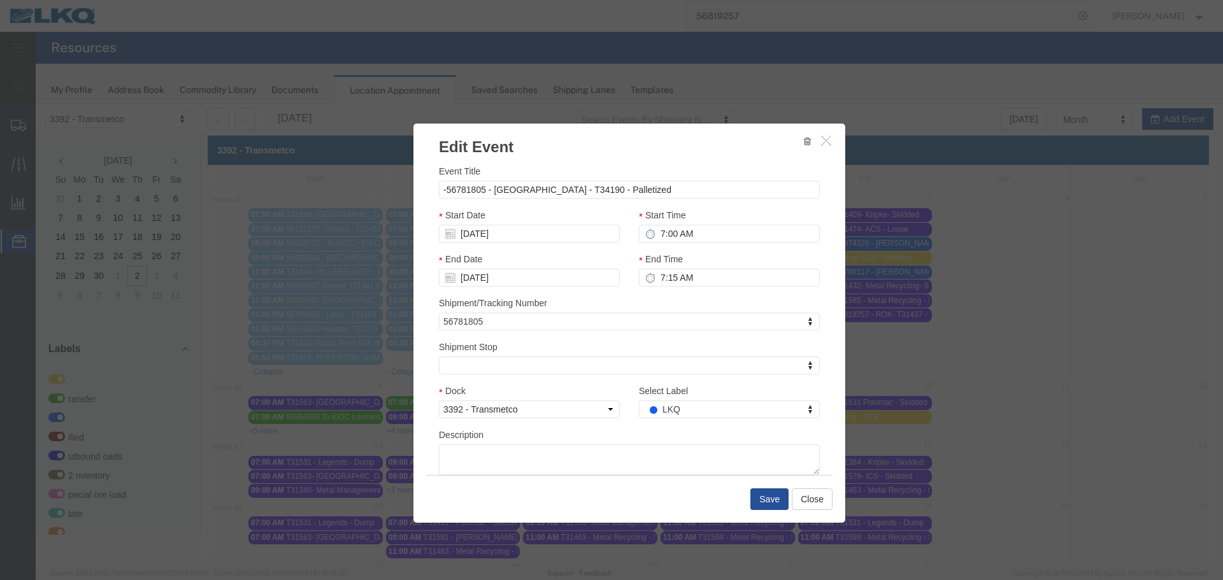
select select
type input "de"
select select "40"
click at [760, 494] on button "Save" at bounding box center [769, 499] width 38 height 22
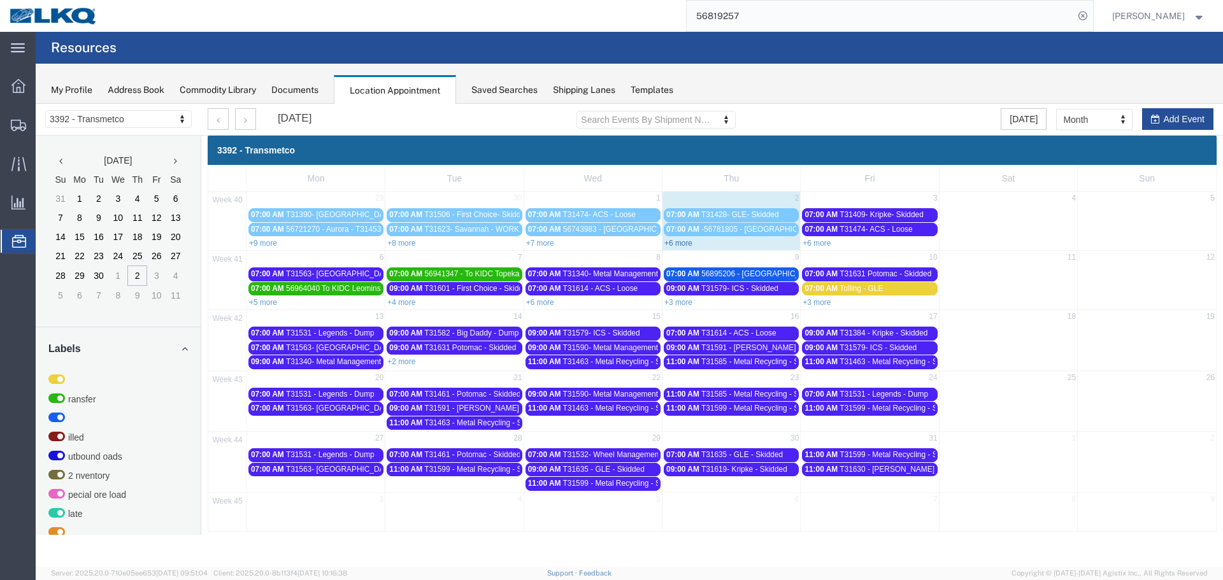
click at [675, 243] on link "+6 more" at bounding box center [678, 243] width 28 height 9
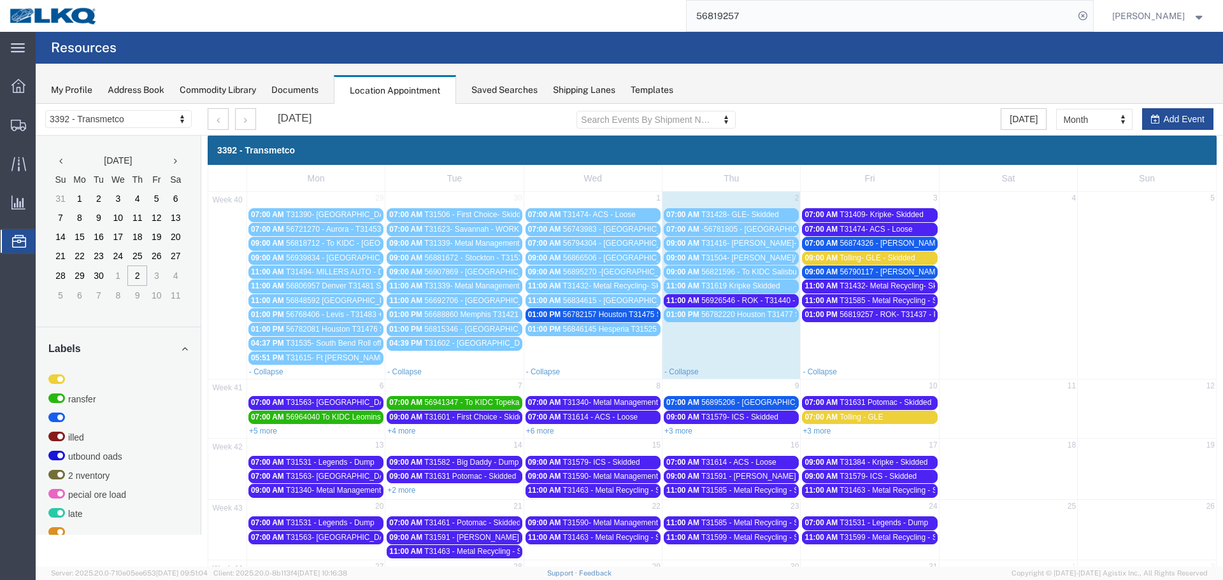
click at [760, 232] on span "-56781805 - [GEOGRAPHIC_DATA] - T34190 - Palletized" at bounding box center [798, 229] width 194 height 9
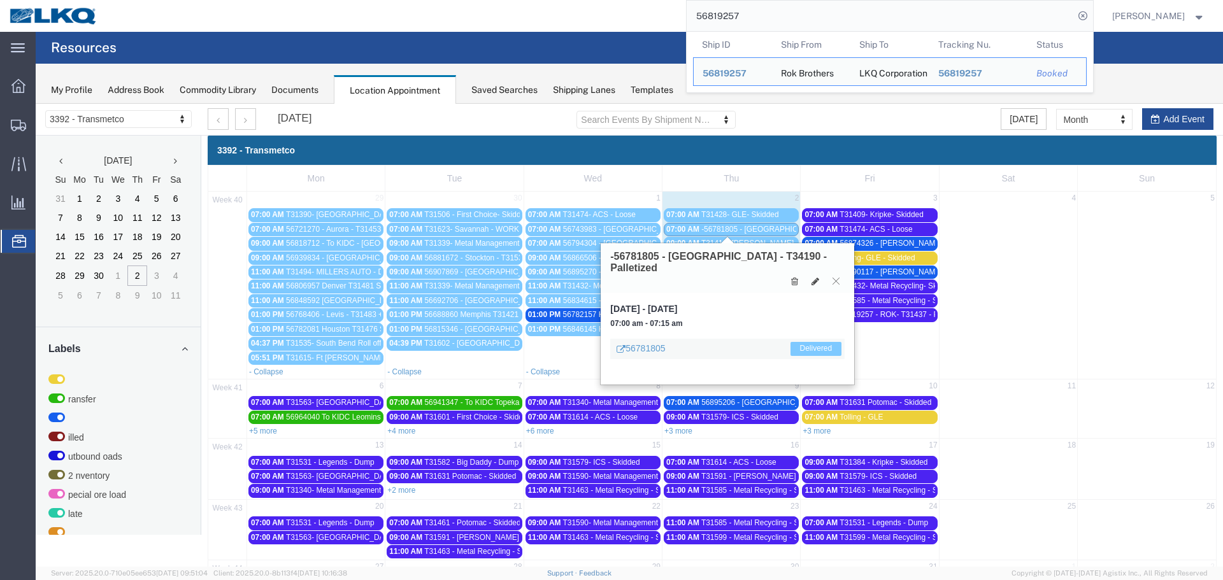
drag, startPoint x: 737, startPoint y: 12, endPoint x: 639, endPoint y: 18, distance: 97.6
click at [653, 14] on div "56819257 Ship ID Ship From Ship To Tracking Nu. Status Ship ID 56819257 Ship Fr…" at bounding box center [600, 16] width 986 height 32
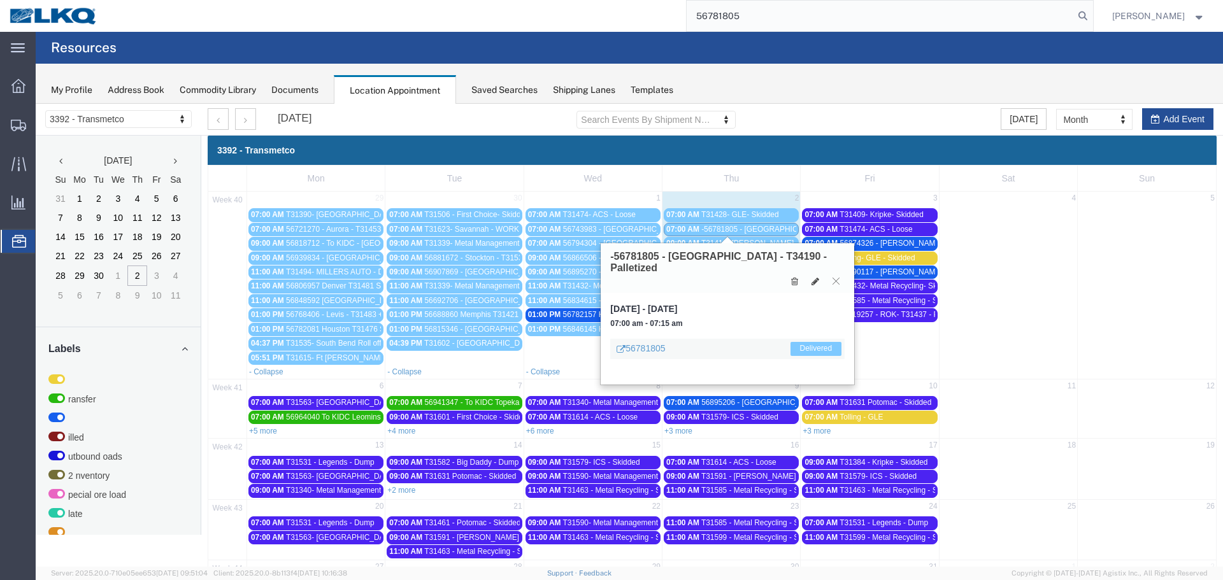
type input "56781805"
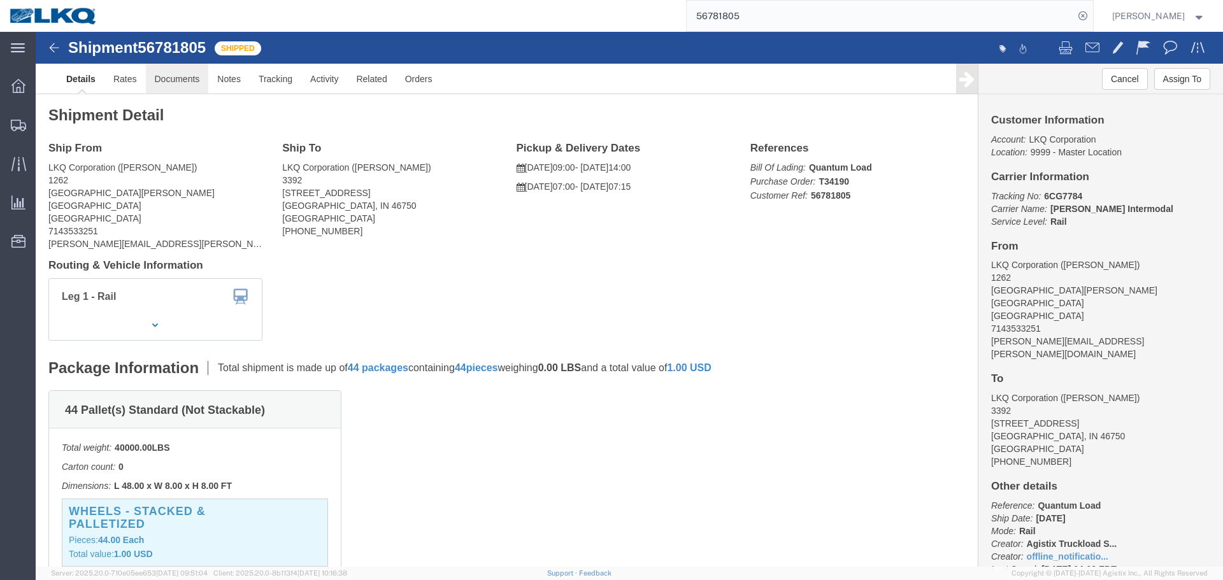
click link "Documents"
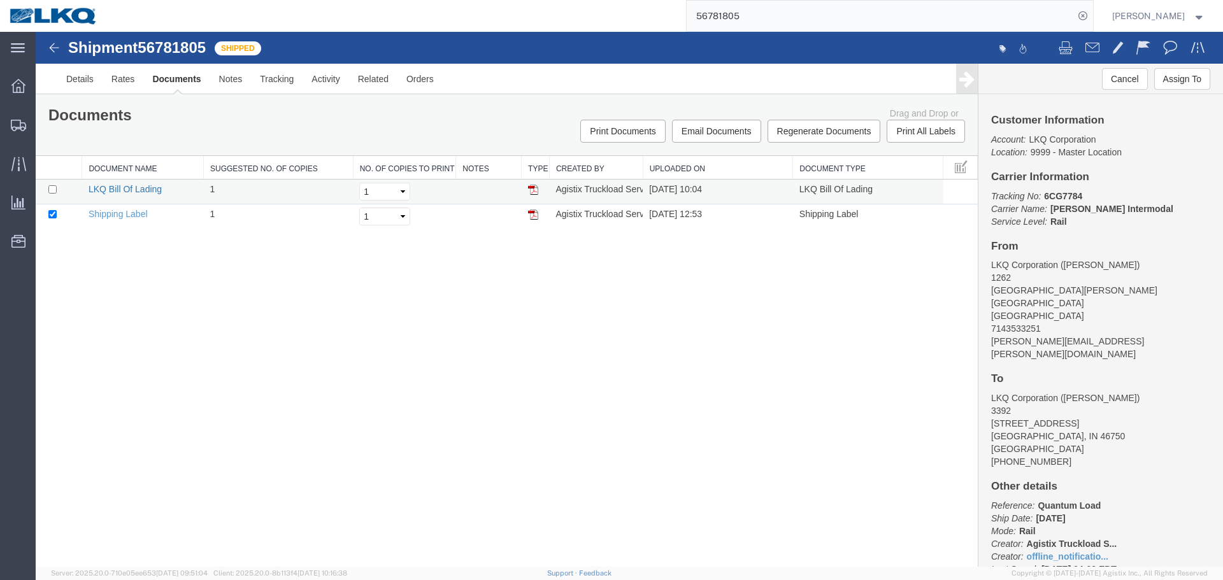
click at [153, 190] on link "LKQ Bill Of Lading" at bounding box center [125, 189] width 73 height 10
click at [0, 0] on span "Location Appointment" at bounding box center [0, 0] width 0 height 0
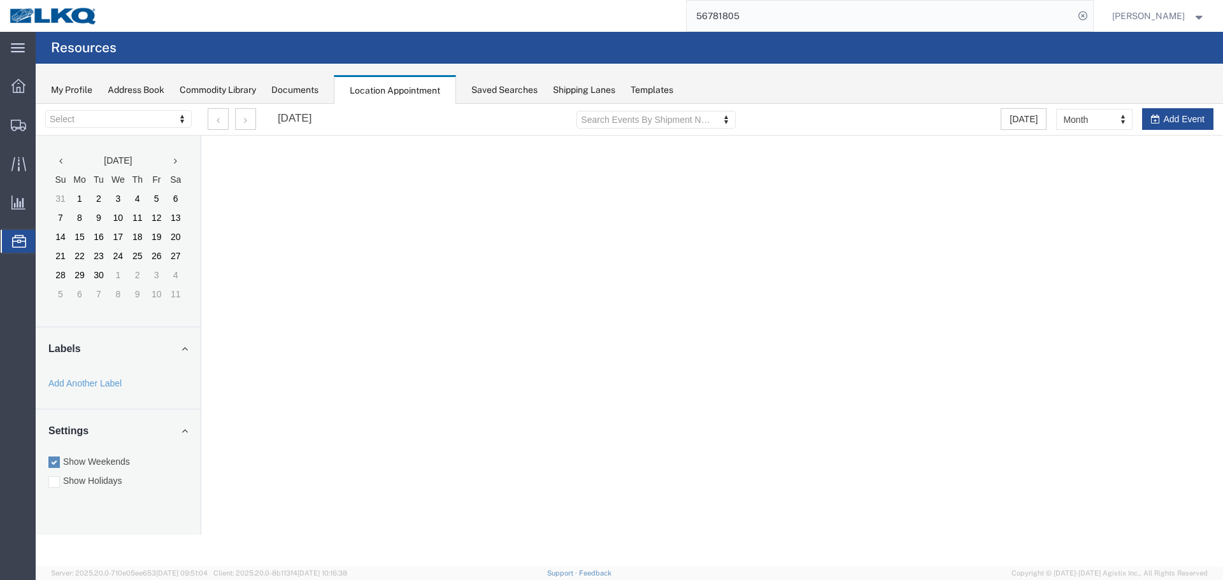
select select "28018"
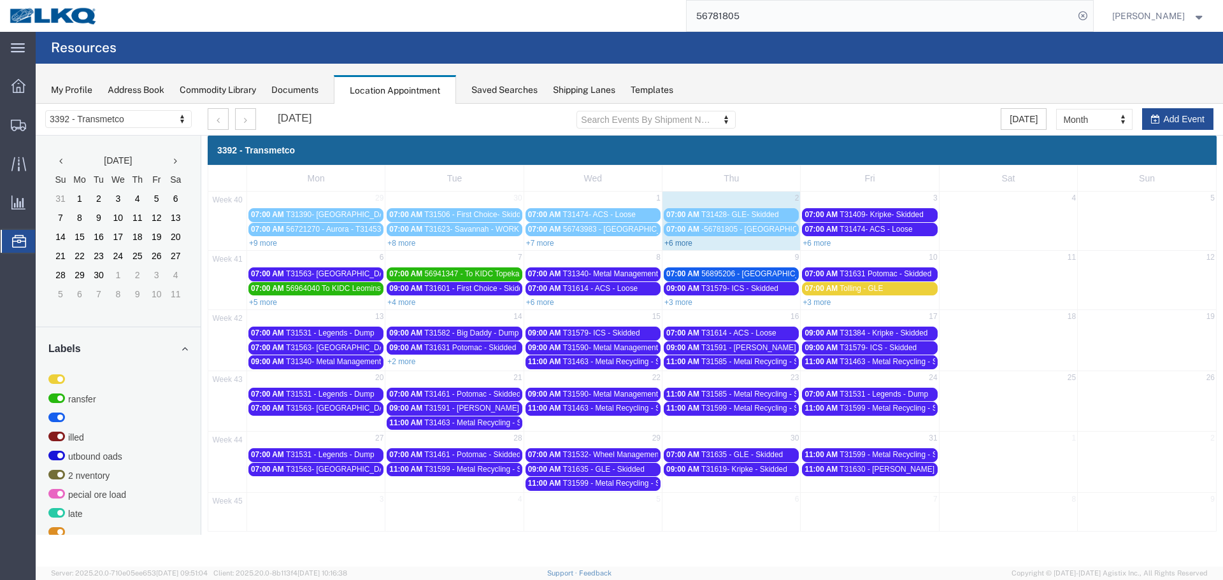
click at [676, 243] on link "+6 more" at bounding box center [678, 243] width 28 height 9
